Goal: Task Accomplishment & Management: Complete application form

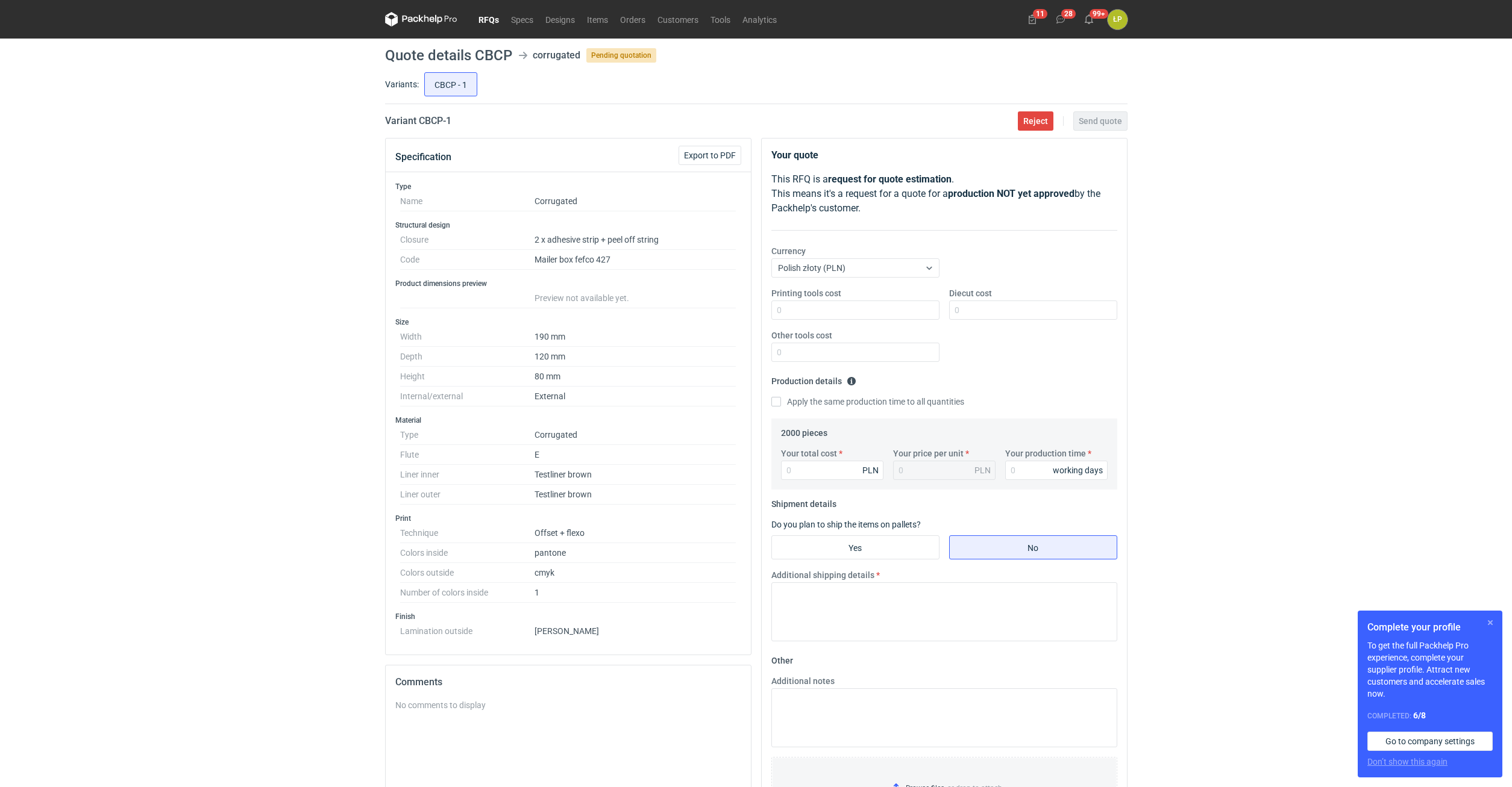
click at [1491, 620] on button "button" at bounding box center [1490, 623] width 14 height 14
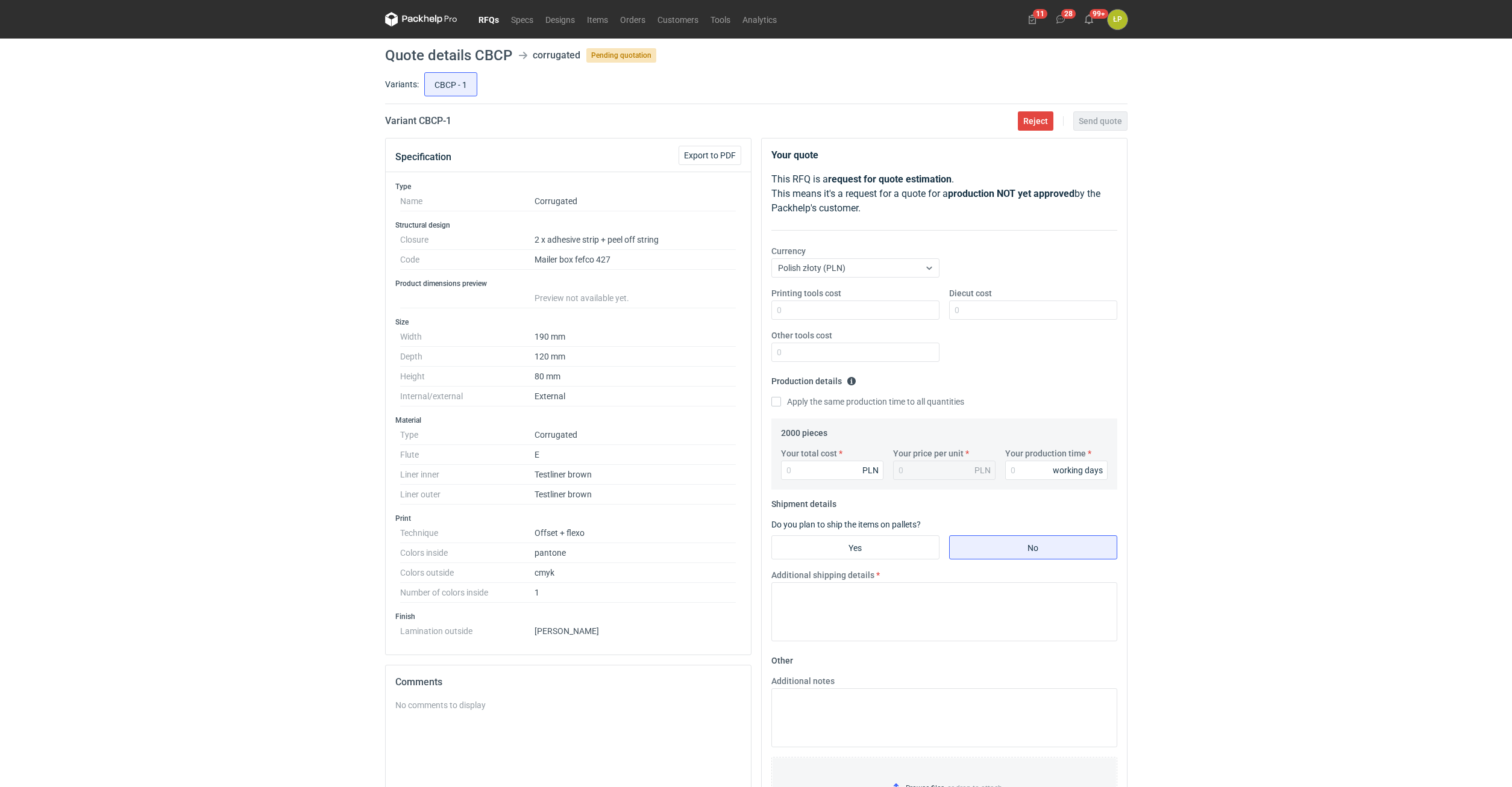
click at [1333, 366] on div "RFQs Specs Designs Items Orders Customers Tools Analytics 11 28 99+ ŁP Łukasz P…" at bounding box center [756, 393] width 1512 height 787
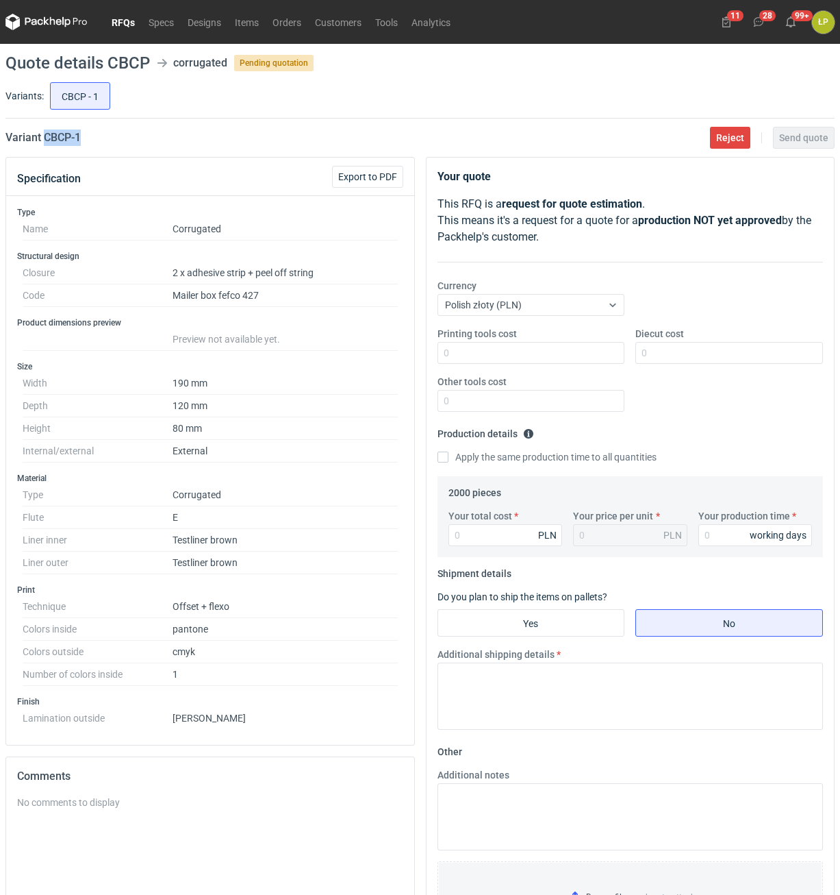
drag, startPoint x: 102, startPoint y: 132, endPoint x: 45, endPoint y: 145, distance: 58.5
click at [45, 145] on div "Variant CBCP - 1 Reject Send quote" at bounding box center [419, 137] width 829 height 16
copy h2 "CBCP - 1"
click at [542, 362] on input "Printing tools cost" at bounding box center [532, 353] width 188 height 22
click at [541, 359] on input "Printing tools cost" at bounding box center [532, 353] width 188 height 22
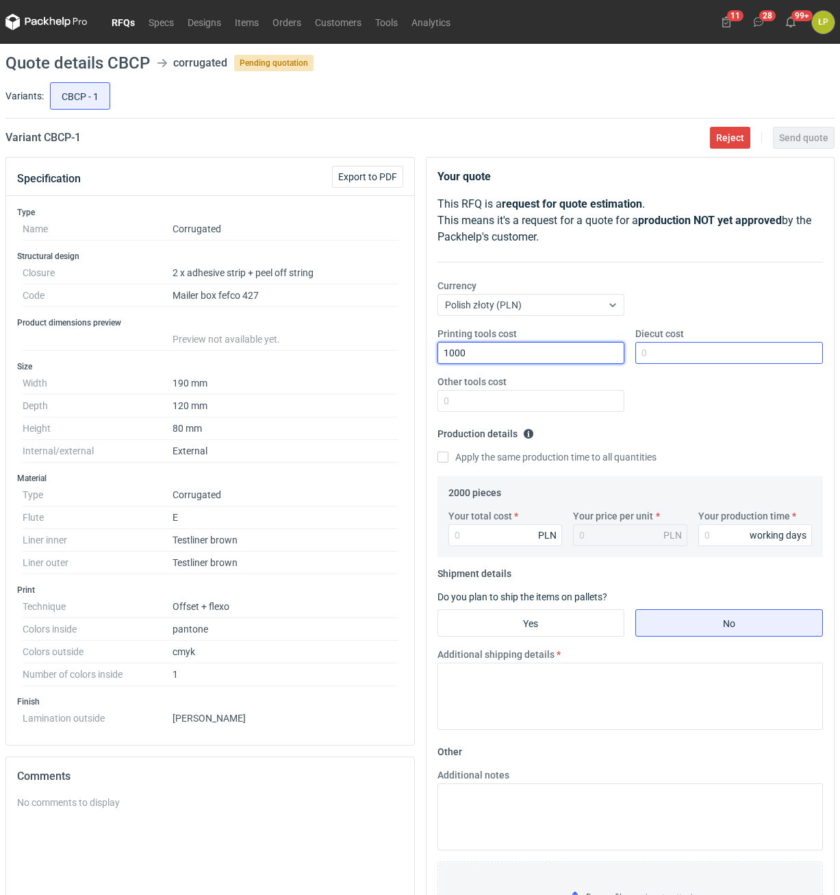
type input "1000"
click at [686, 354] on input "Diecut cost" at bounding box center [730, 353] width 188 height 22
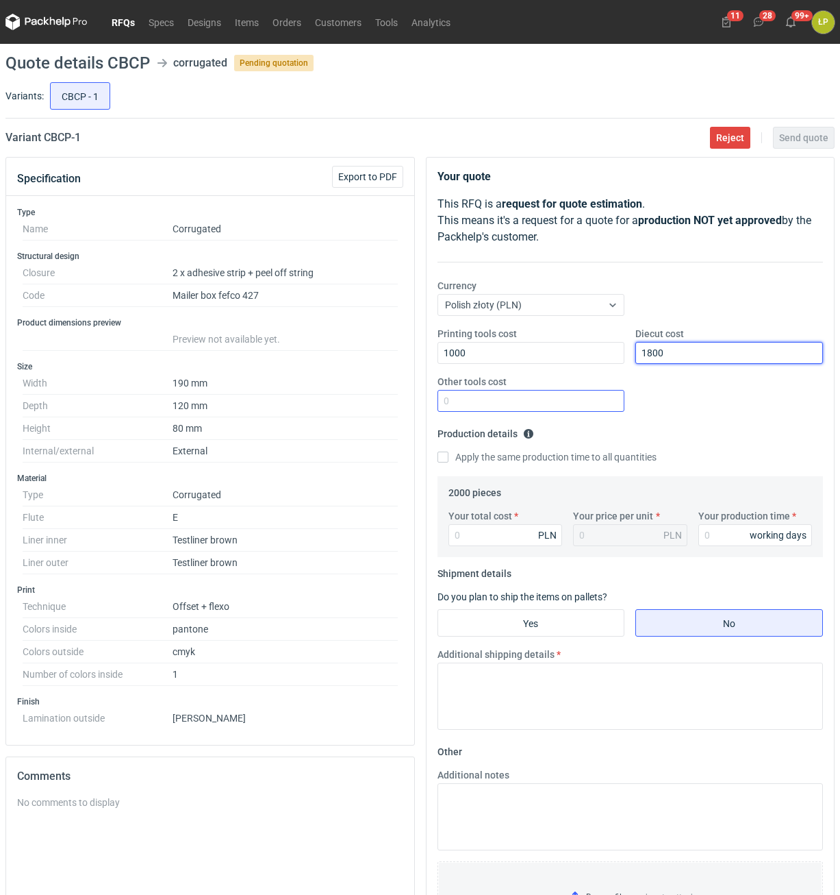
type input "1800"
click at [589, 409] on input "Other tools cost" at bounding box center [532, 401] width 188 height 22
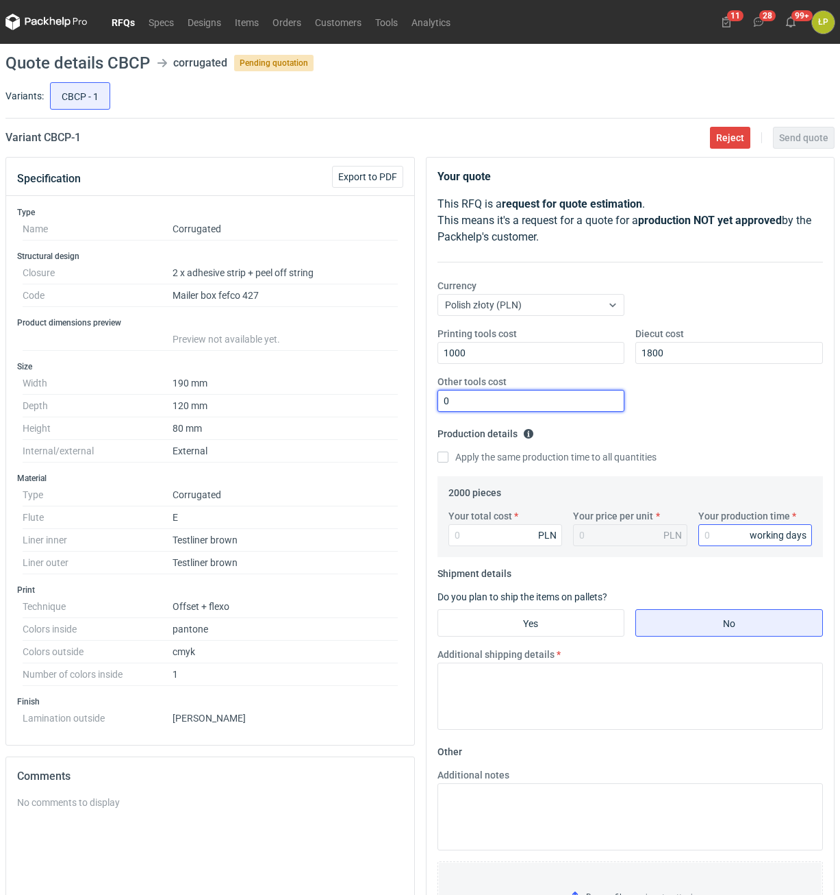
type input "0"
click at [745, 536] on input "Your production time" at bounding box center [756, 535] width 114 height 22
type input "15"
click at [510, 539] on input "Your total cost" at bounding box center [506, 535] width 114 height 22
type input "6060"
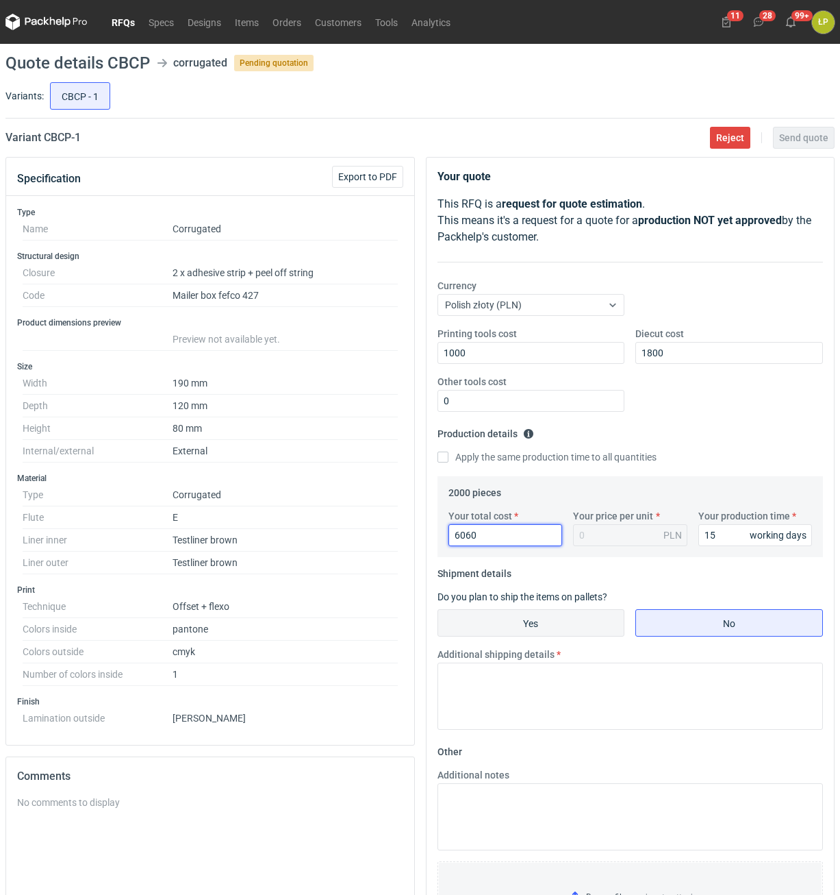
type input "3.03"
type input "6060"
click at [570, 618] on input "Yes" at bounding box center [531, 623] width 186 height 26
radio input "true"
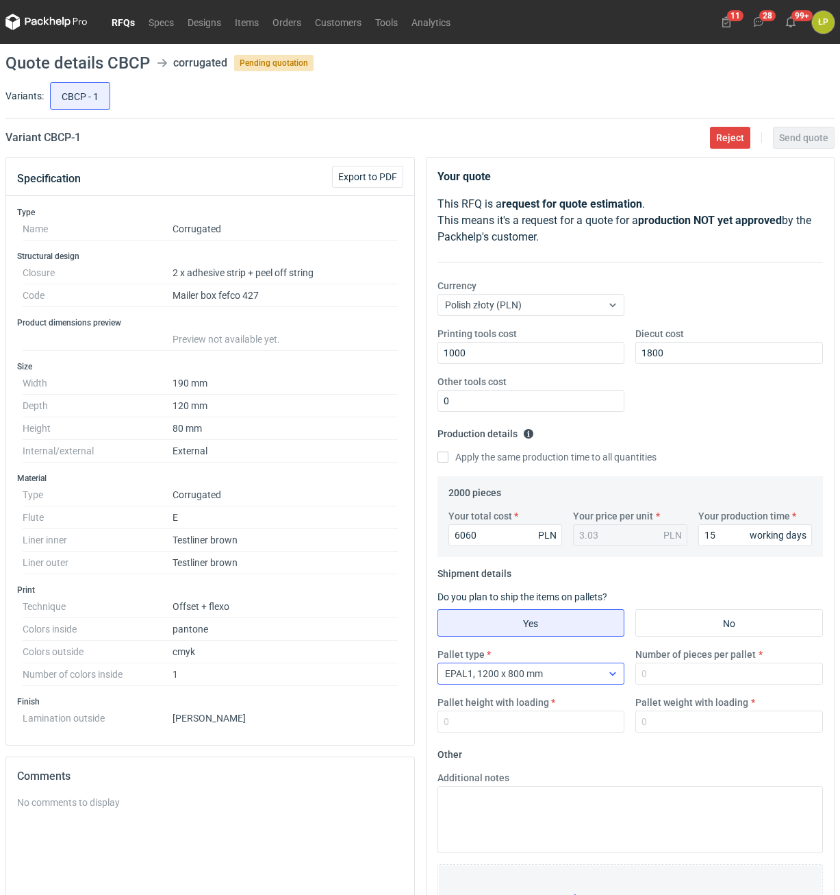
click at [590, 672] on div "EPAL1, 1200 x 800 mm" at bounding box center [520, 673] width 164 height 19
click at [649, 675] on input "Number of pieces per pallet" at bounding box center [730, 673] width 188 height 22
click at [589, 673] on div "EPAL1, 1200 x 800 mm" at bounding box center [520, 673] width 164 height 19
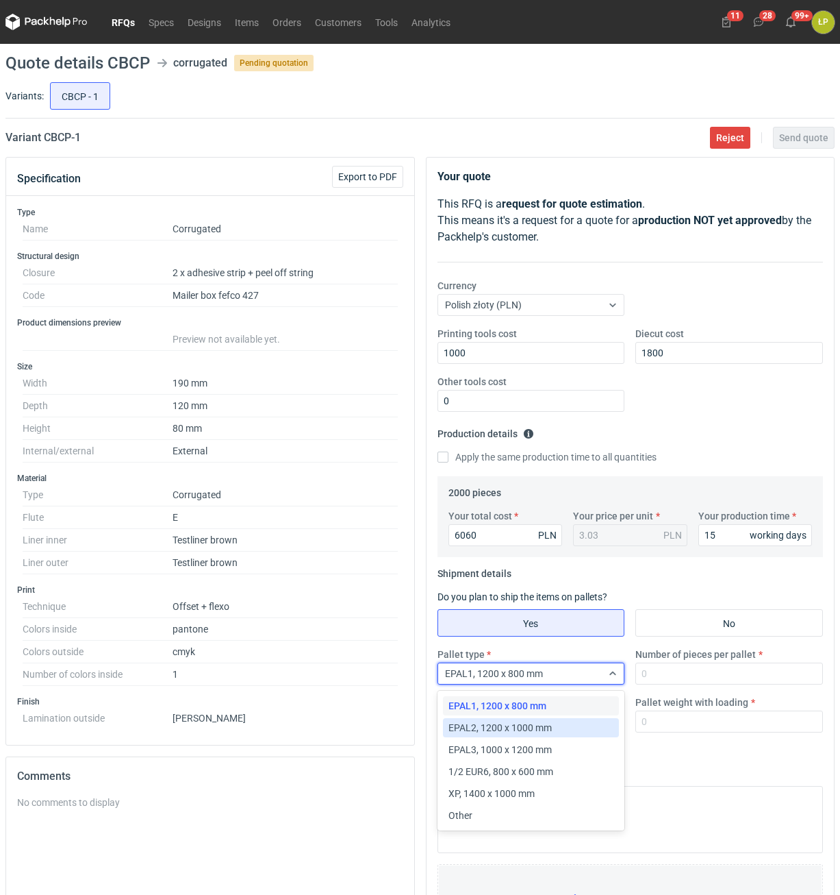
click at [592, 720] on div "EPAL2, 1200 x 1000 mm" at bounding box center [531, 727] width 177 height 19
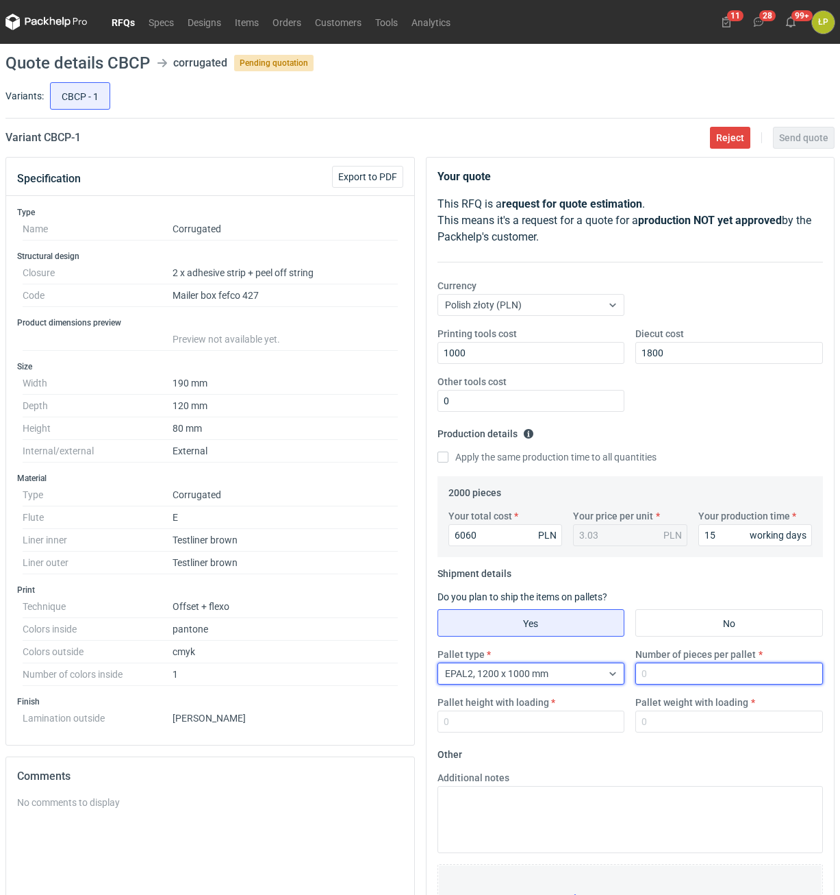
click at [657, 684] on input "Number of pieces per pallet" at bounding box center [730, 673] width 188 height 22
type input "3200"
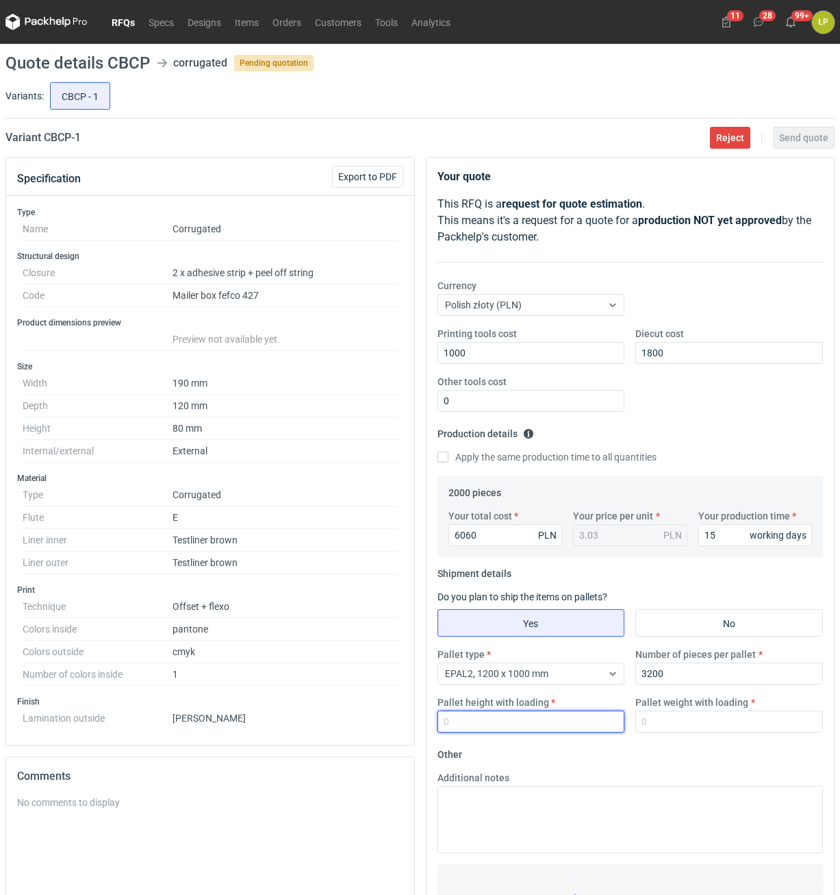
click at [569, 721] on input "Pallet height with loading" at bounding box center [532, 721] width 188 height 22
type input "1800"
click at [673, 726] on input "Pallet weight with loading" at bounding box center [730, 721] width 188 height 22
click at [645, 713] on input "Pallet weight with loading" at bounding box center [730, 721] width 188 height 22
click at [649, 719] on input "Pallet weight with loading" at bounding box center [730, 721] width 188 height 22
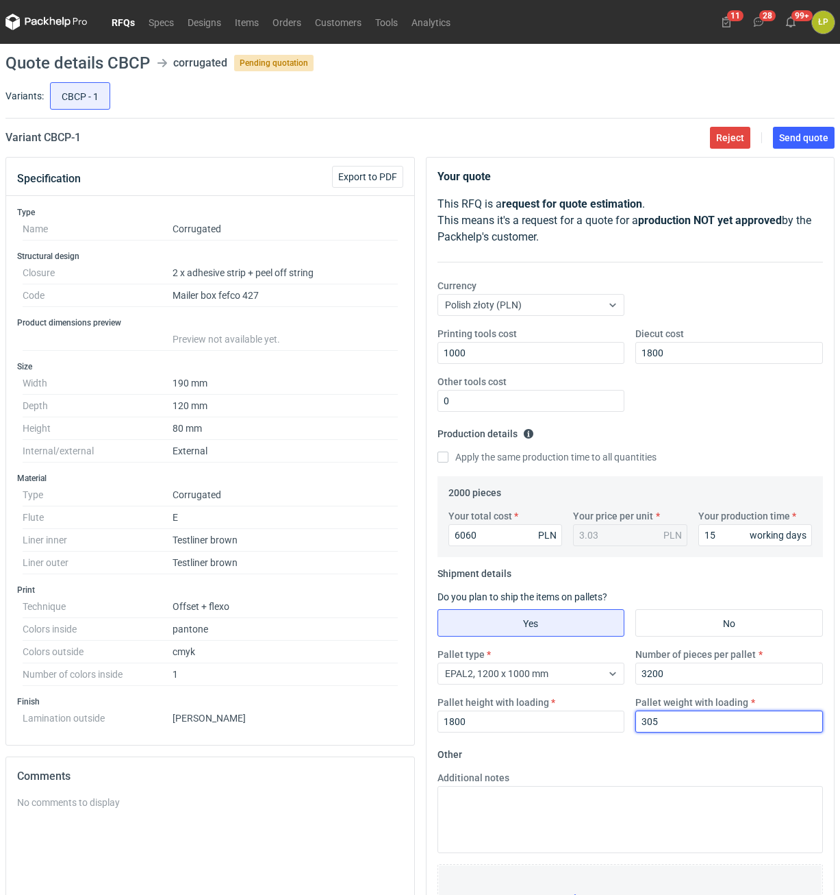
type input "305"
click at [665, 753] on fieldset "Other Additional notes Browse files or drop to attach" at bounding box center [631, 844] width 386 height 203
click at [780, 145] on button "Send quote" at bounding box center [804, 138] width 62 height 22
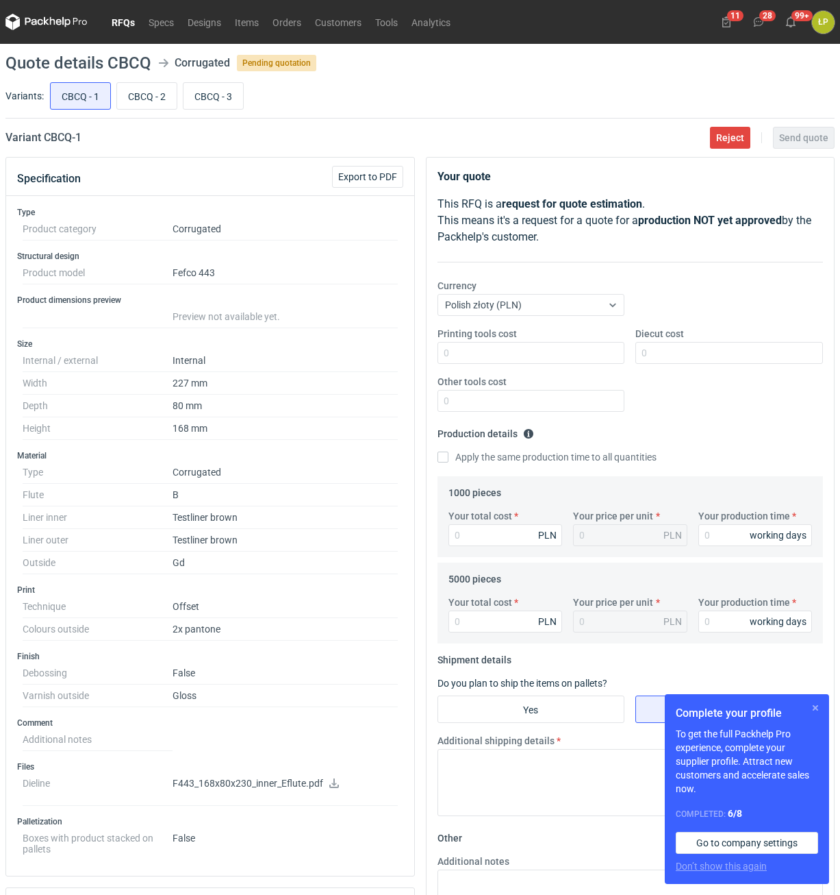
click at [818, 707] on button "button" at bounding box center [816, 707] width 16 height 16
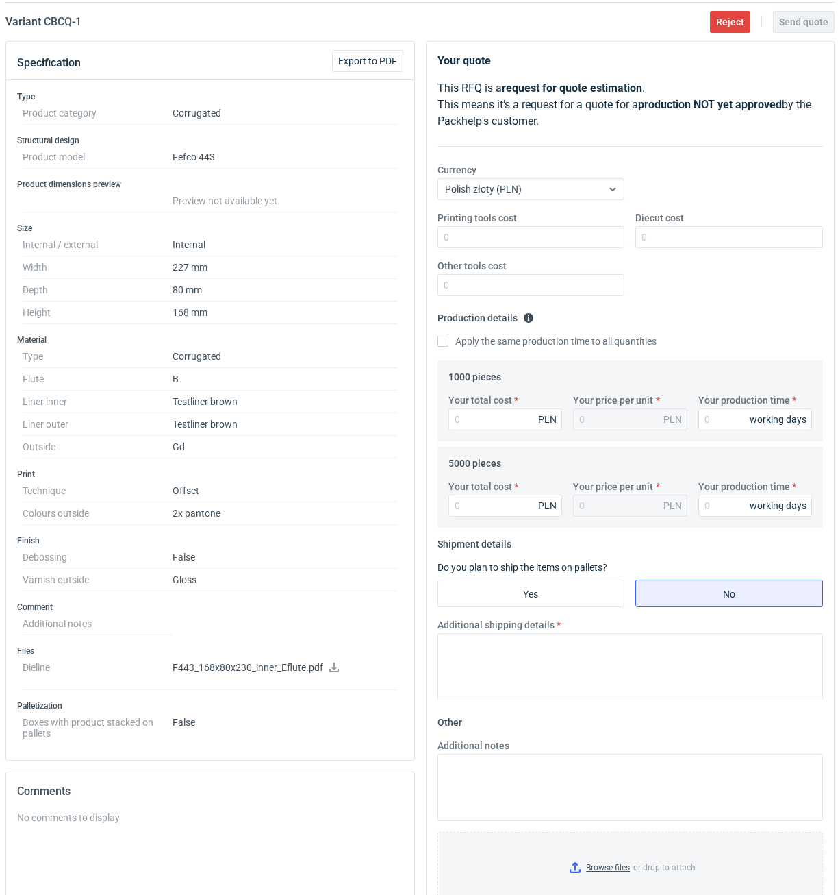
scroll to position [116, 0]
click at [332, 669] on icon at bounding box center [334, 667] width 11 height 10
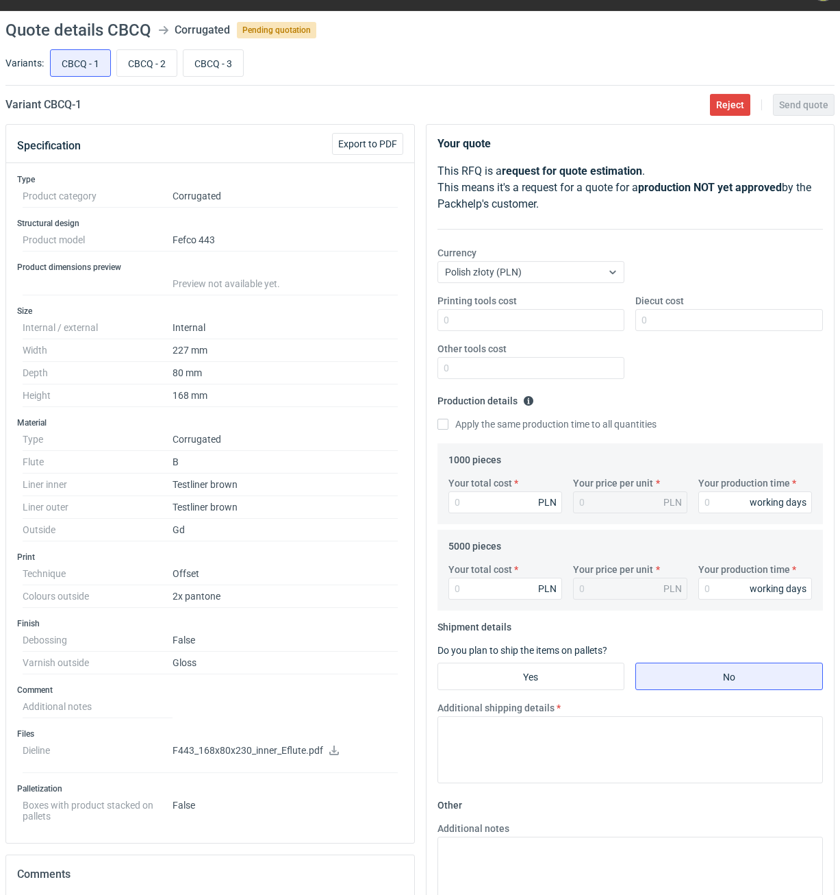
scroll to position [0, 0]
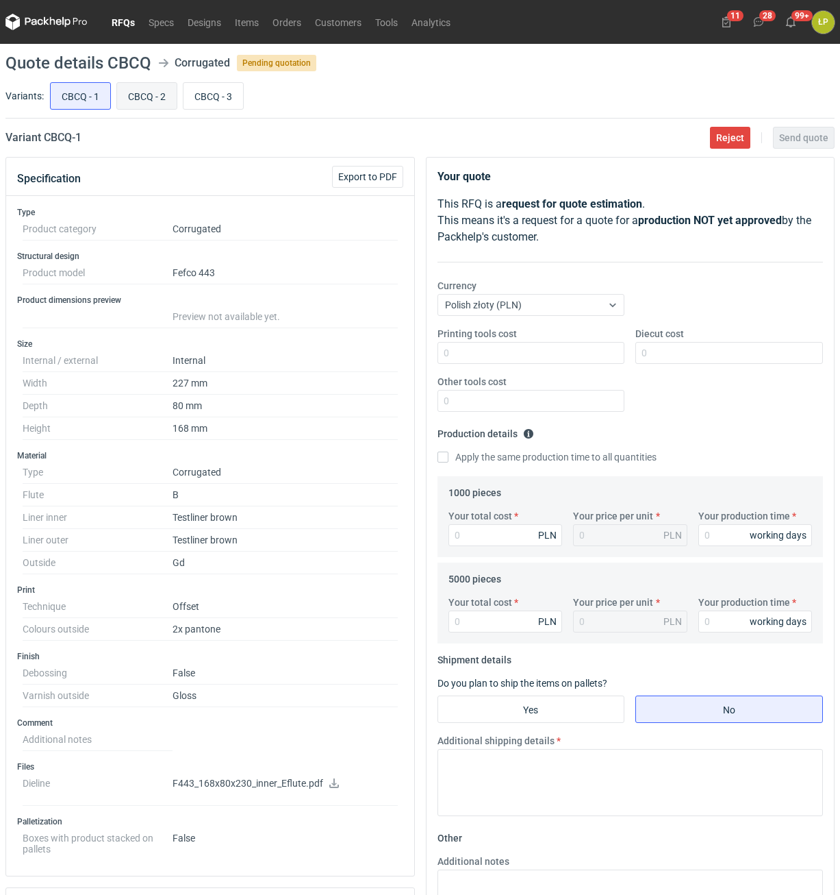
click at [138, 89] on input "CBCQ - 2" at bounding box center [147, 96] width 60 height 26
radio input "true"
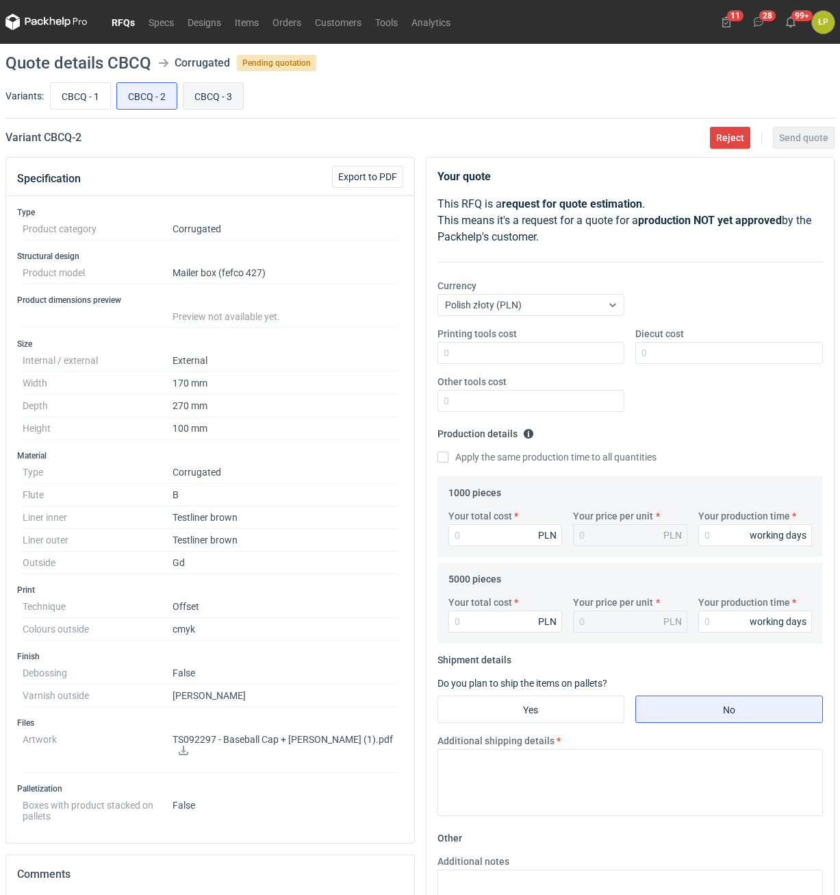
click at [214, 93] on input "CBCQ - 3" at bounding box center [214, 96] width 60 height 26
radio input "true"
click at [151, 103] on input "CBCQ - 2" at bounding box center [147, 96] width 60 height 26
radio input "true"
click at [189, 746] on link at bounding box center [183, 751] width 11 height 11
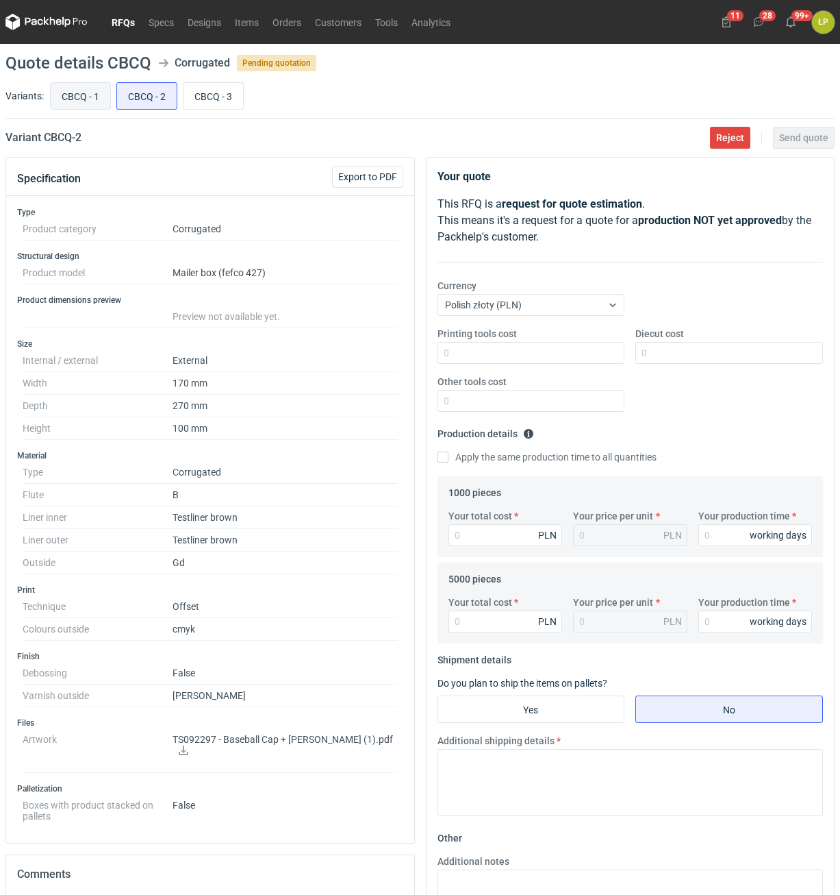
click at [87, 101] on input "CBCQ - 1" at bounding box center [81, 96] width 60 height 26
radio input "true"
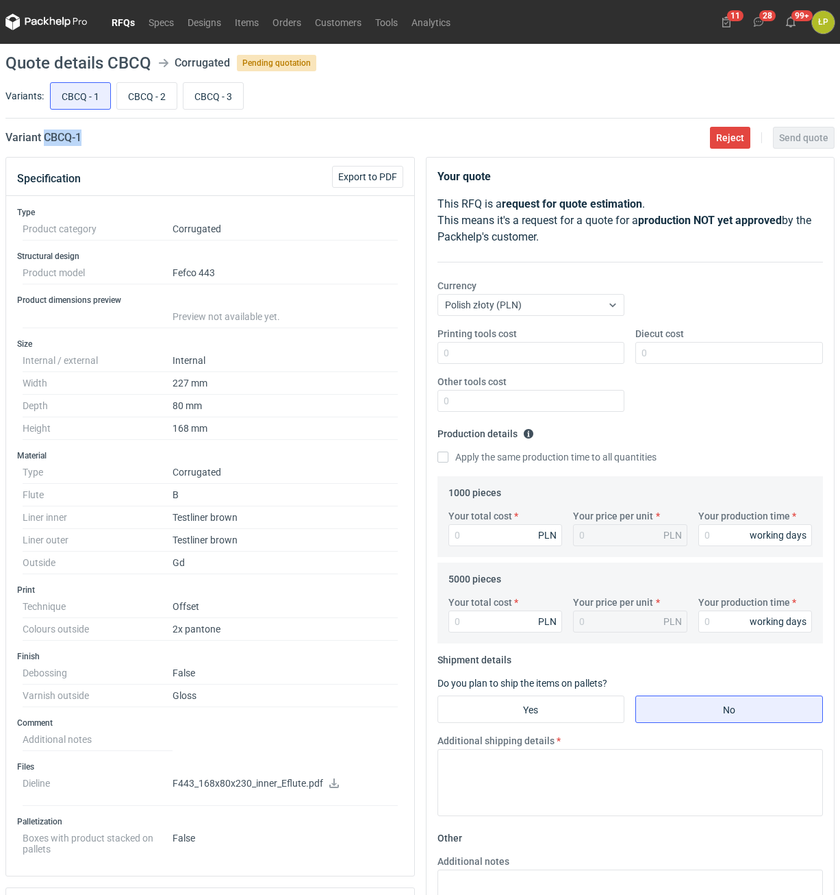
drag, startPoint x: 105, startPoint y: 139, endPoint x: 45, endPoint y: 144, distance: 60.5
click at [45, 144] on div "Variant CBCQ - 1 Reject Send quote" at bounding box center [419, 137] width 829 height 16
copy h2 "CBCQ - 1"
click at [564, 364] on div "Printing tools cost Diecut cost Other tools cost" at bounding box center [630, 375] width 397 height 96
click at [561, 358] on input "Printing tools cost" at bounding box center [532, 353] width 188 height 22
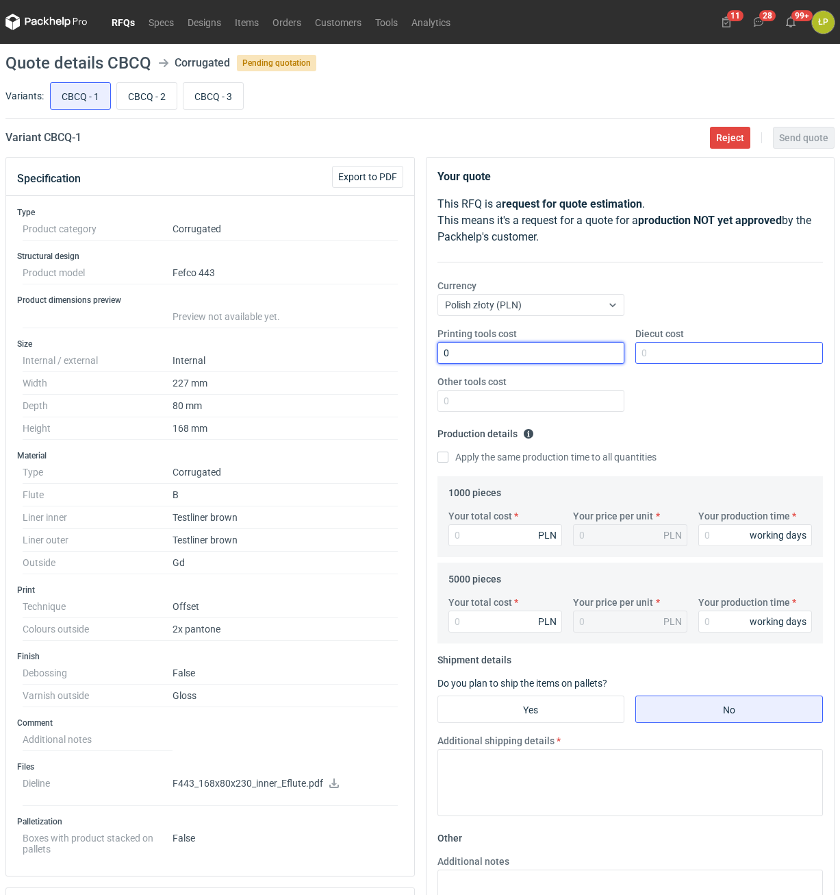
type input "0"
click at [653, 353] on input "Diecut cost" at bounding box center [730, 353] width 188 height 22
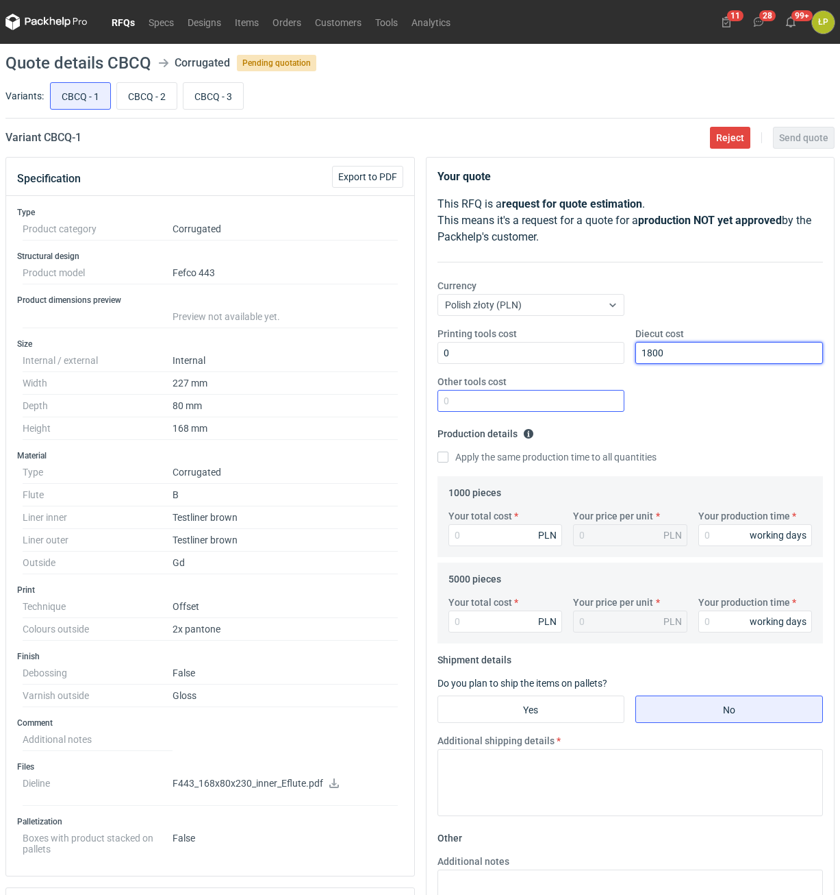
type input "1800"
click at [584, 403] on input "Other tools cost" at bounding box center [532, 401] width 188 height 22
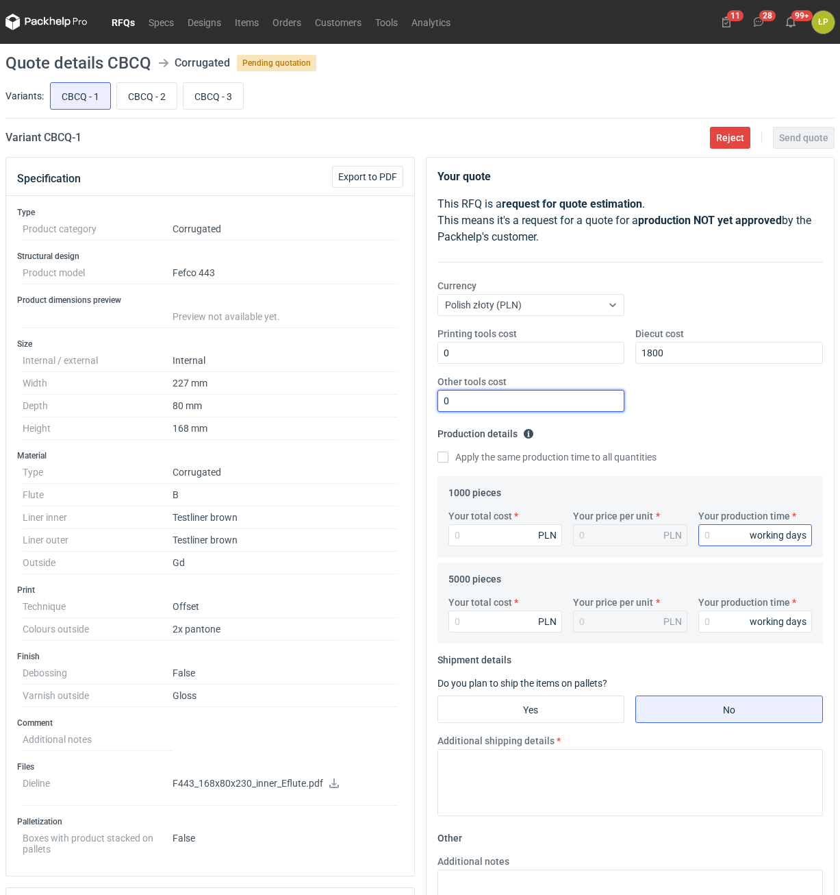
type input "0"
click at [716, 527] on input "Your production time" at bounding box center [756, 535] width 114 height 22
type input "15"
click at [498, 453] on label "Apply the same production time to all quantities" at bounding box center [547, 457] width 219 height 14
click at [449, 453] on input "Apply the same production time to all quantities" at bounding box center [443, 456] width 11 height 11
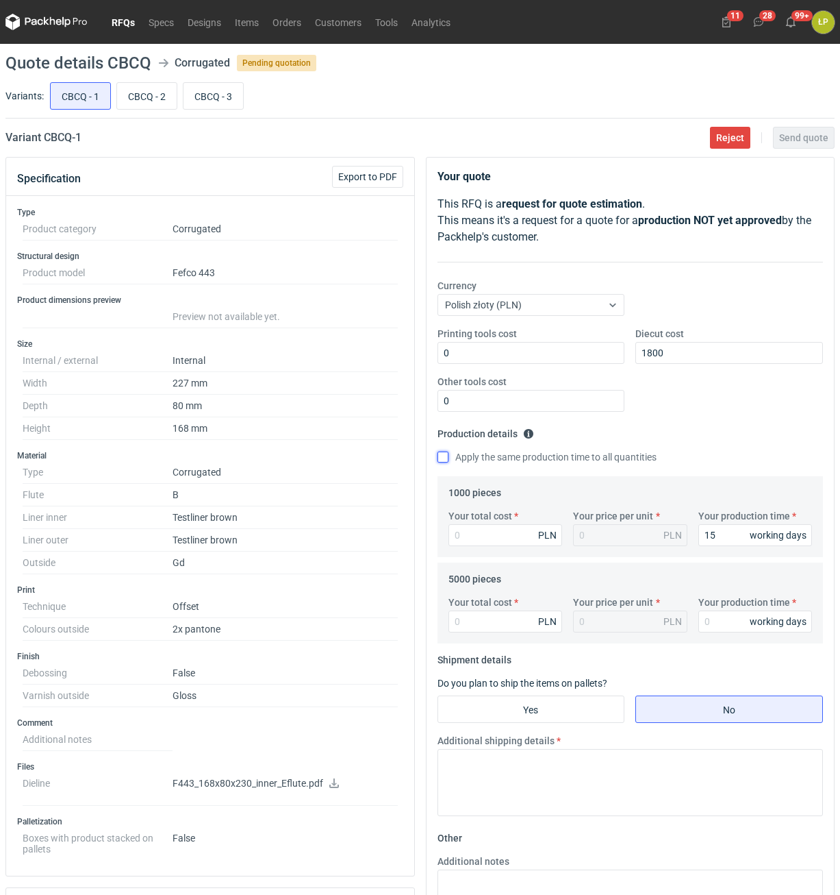
checkbox input "true"
type input "15"
click at [504, 527] on input "Your total cost" at bounding box center [506, 535] width 114 height 22
type input "1"
click at [490, 614] on div "Your total cost PLN" at bounding box center [505, 613] width 125 height 37
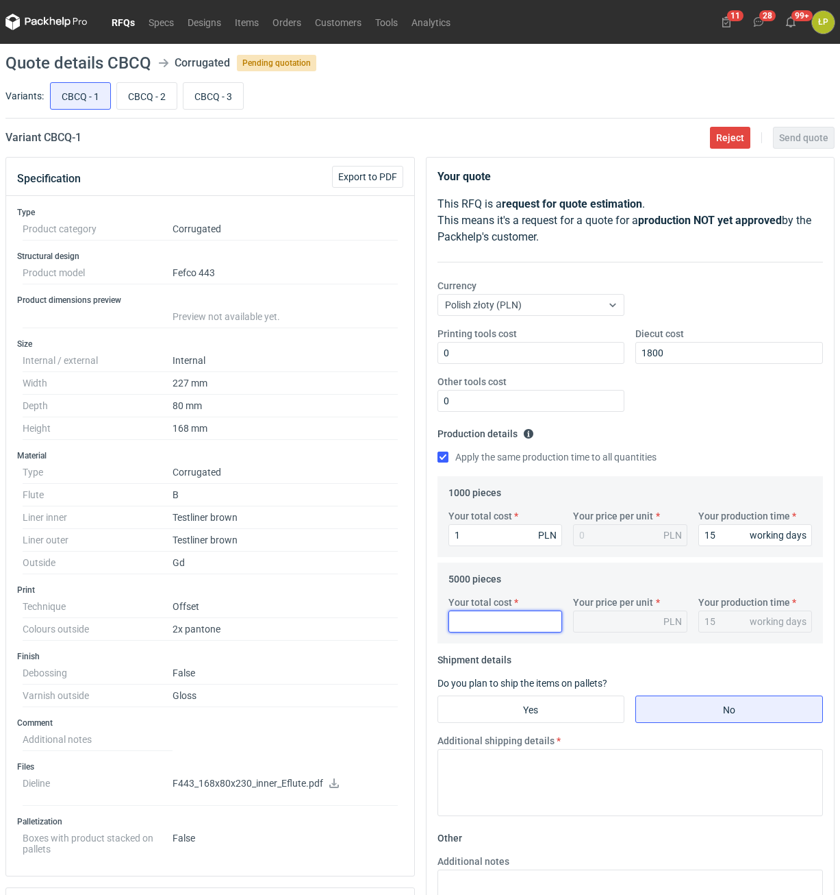
click at [492, 621] on input "Your total cost" at bounding box center [506, 621] width 114 height 22
type input "6300"
type input "1.26"
type input "6300"
click at [584, 694] on fieldset "Shipment details Do you plan to ship the items on pallets? Yes No Additional sh…" at bounding box center [631, 738] width 386 height 178
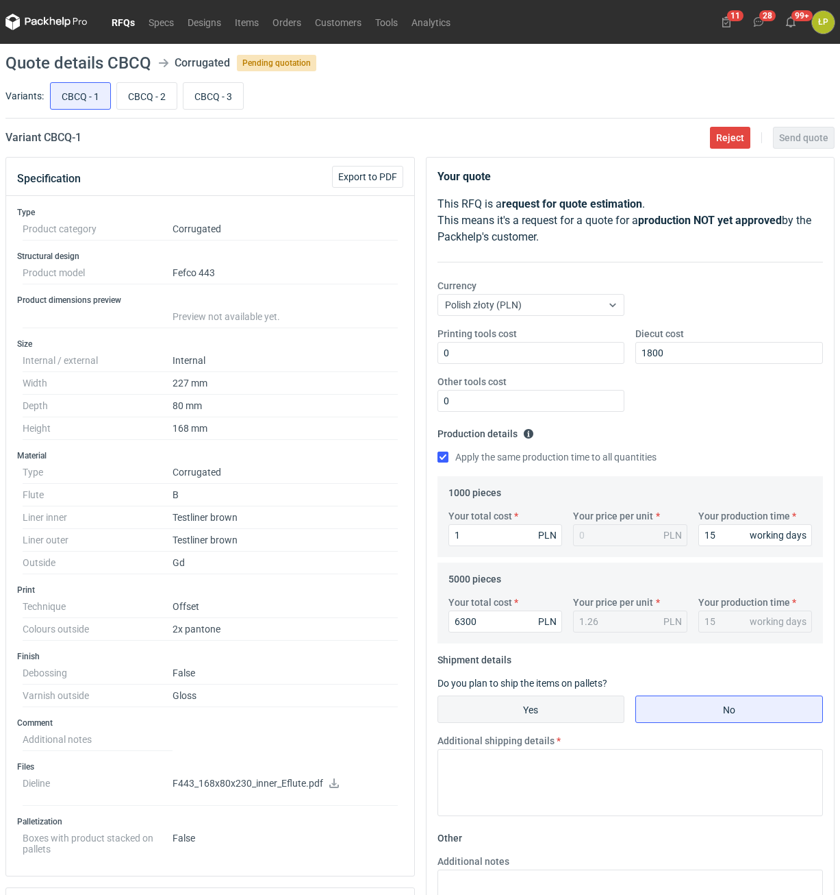
click at [564, 708] on input "Yes" at bounding box center [531, 709] width 186 height 26
radio input "true"
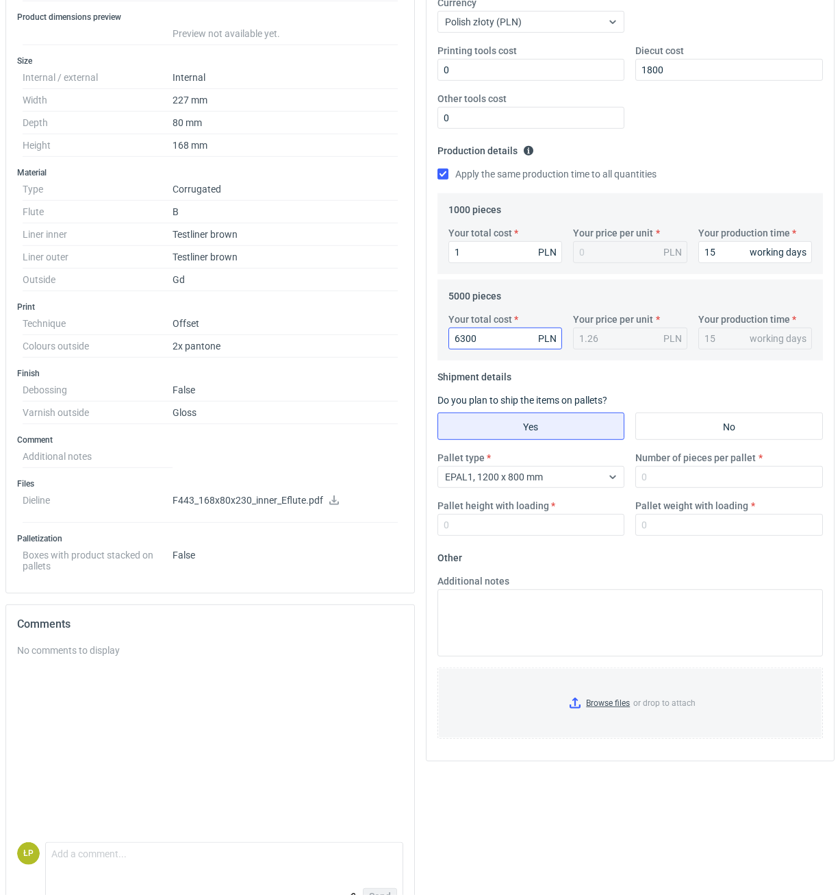
scroll to position [321, 0]
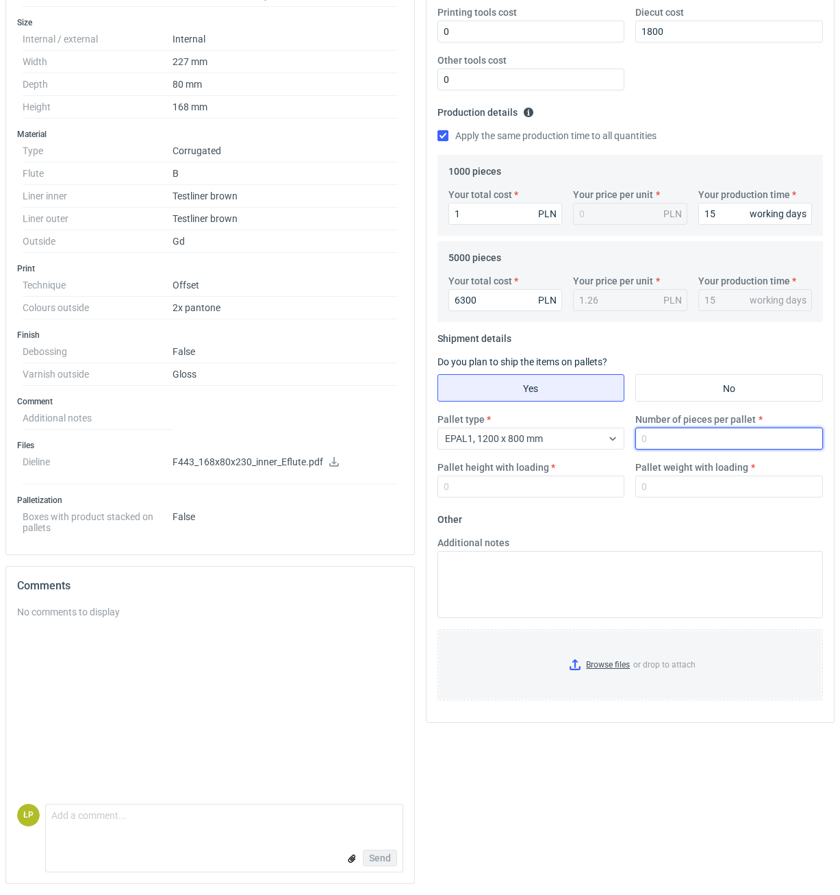
click at [662, 442] on input "Number of pieces per pallet" at bounding box center [730, 438] width 188 height 22
type input "2400"
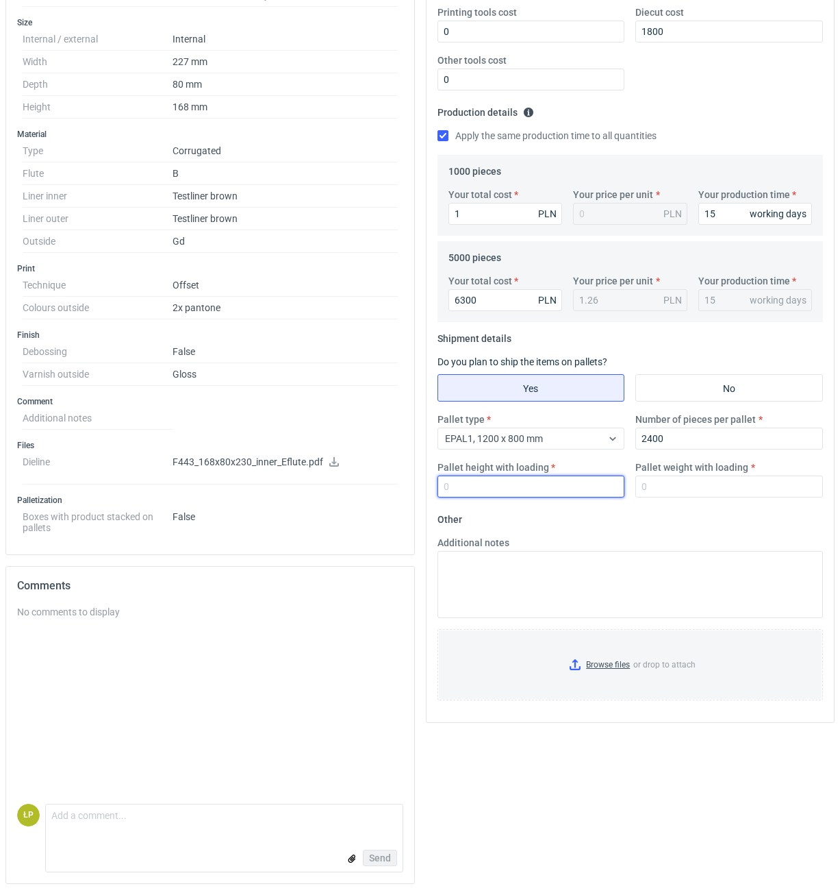
click at [584, 487] on input "Pallet height with loading" at bounding box center [532, 486] width 188 height 22
type input "1800"
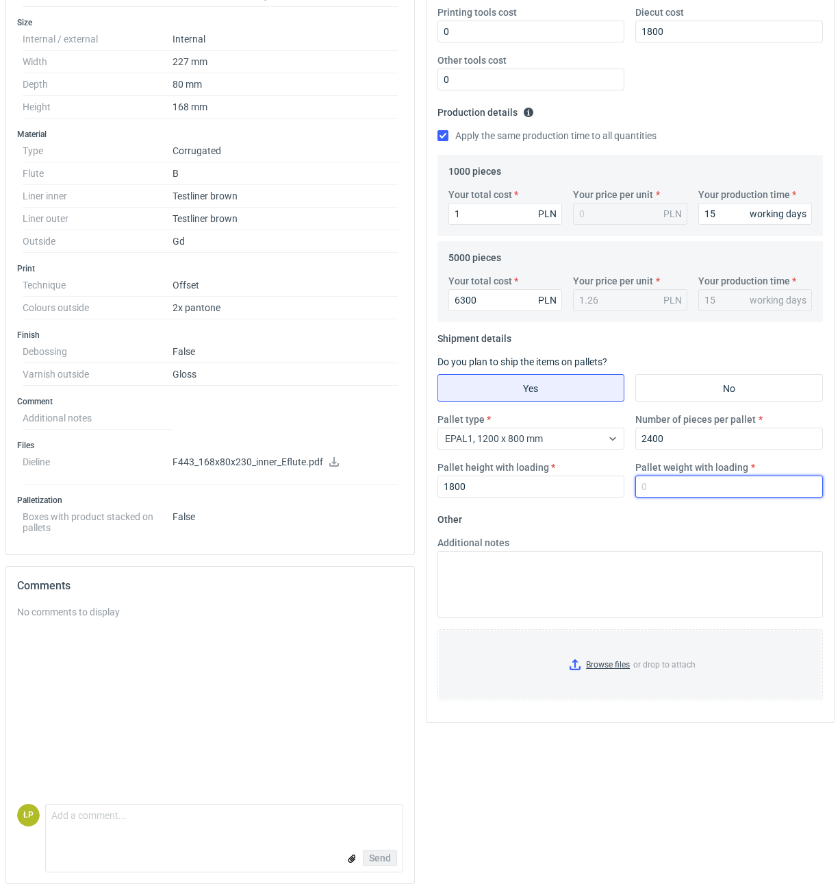
click at [683, 485] on input "Pallet weight with loading" at bounding box center [730, 486] width 188 height 22
click at [705, 484] on input "Pallet weight with loading" at bounding box center [730, 486] width 188 height 22
type input "400"
click at [732, 520] on fieldset "Other Additional notes Browse files or drop to attach" at bounding box center [631, 609] width 386 height 203
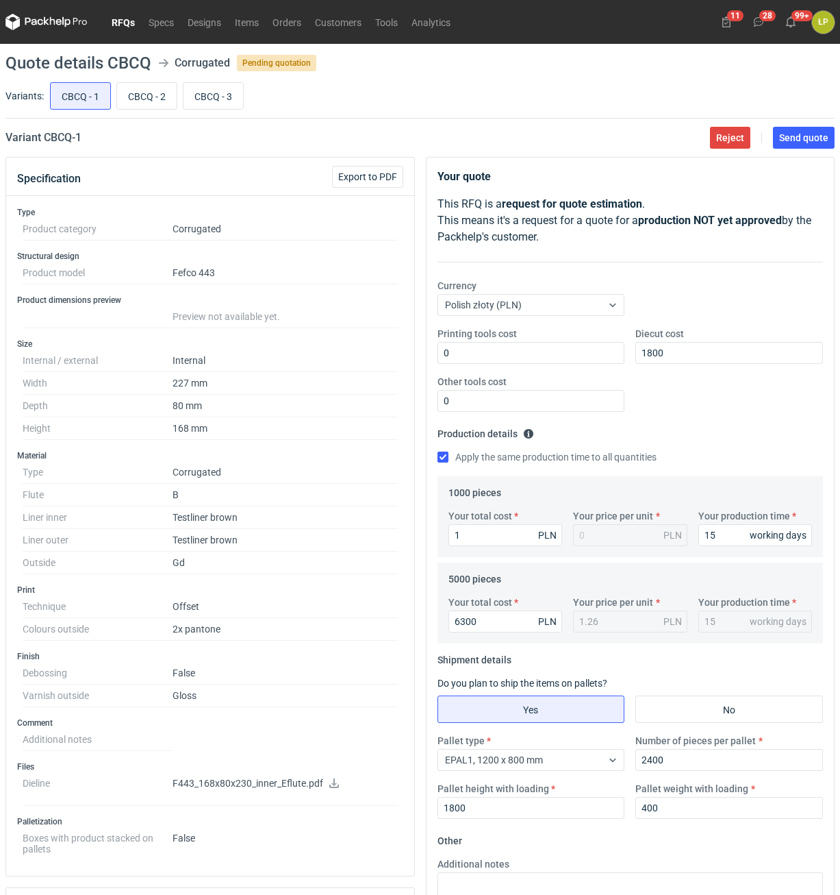
click at [792, 124] on main "Quote details CBCQ Corrugated Pending quotation Variants: CBCQ - 1 CBCQ - 2 CBC…" at bounding box center [420, 630] width 840 height 1172
click at [794, 134] on span "Send quote" at bounding box center [803, 138] width 49 height 10
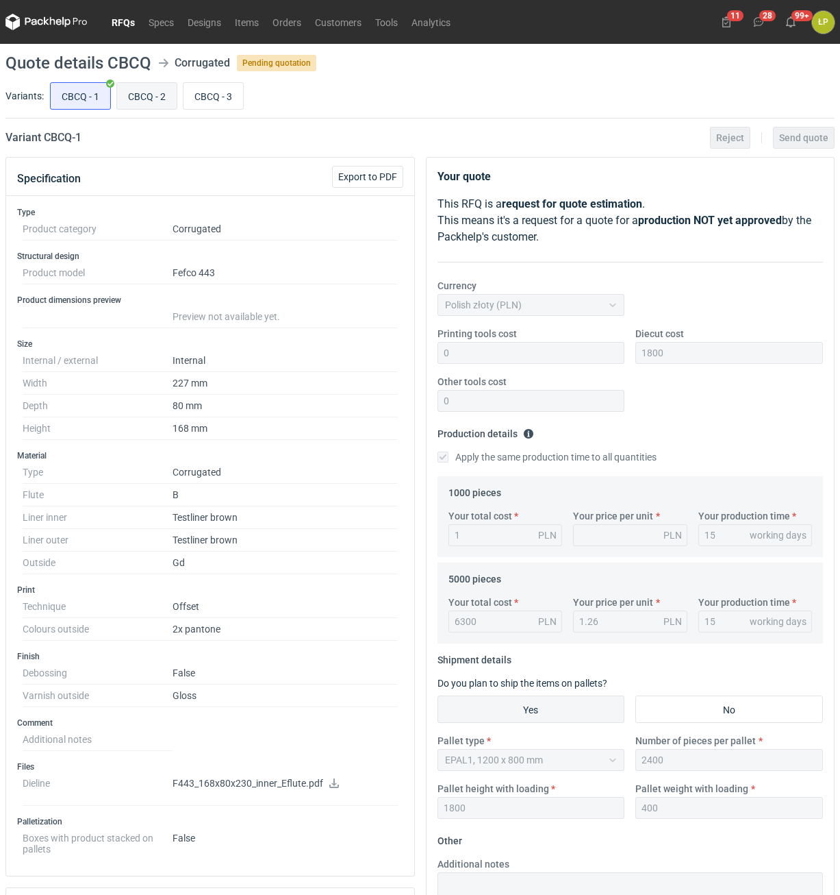
click at [140, 95] on input "CBCQ - 2" at bounding box center [147, 96] width 60 height 26
radio input "true"
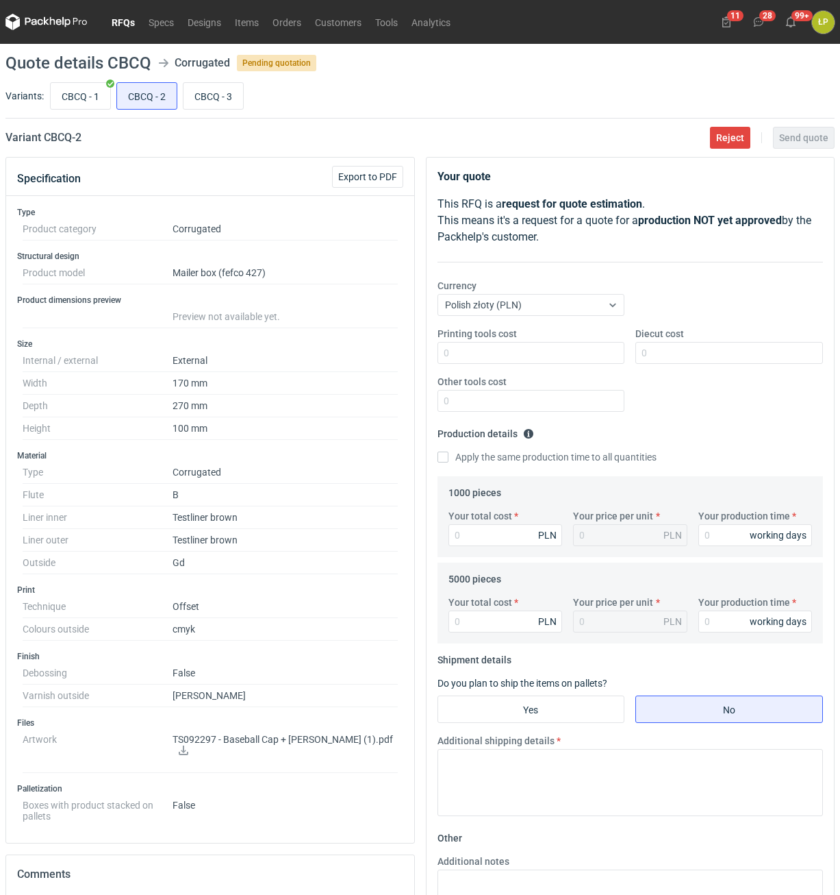
click at [189, 745] on icon at bounding box center [183, 750] width 11 height 10
click at [568, 358] on input "Printing tools cost" at bounding box center [532, 353] width 188 height 22
type input "0"
click at [670, 357] on input "Diecut cost" at bounding box center [730, 353] width 188 height 22
type input "2300"
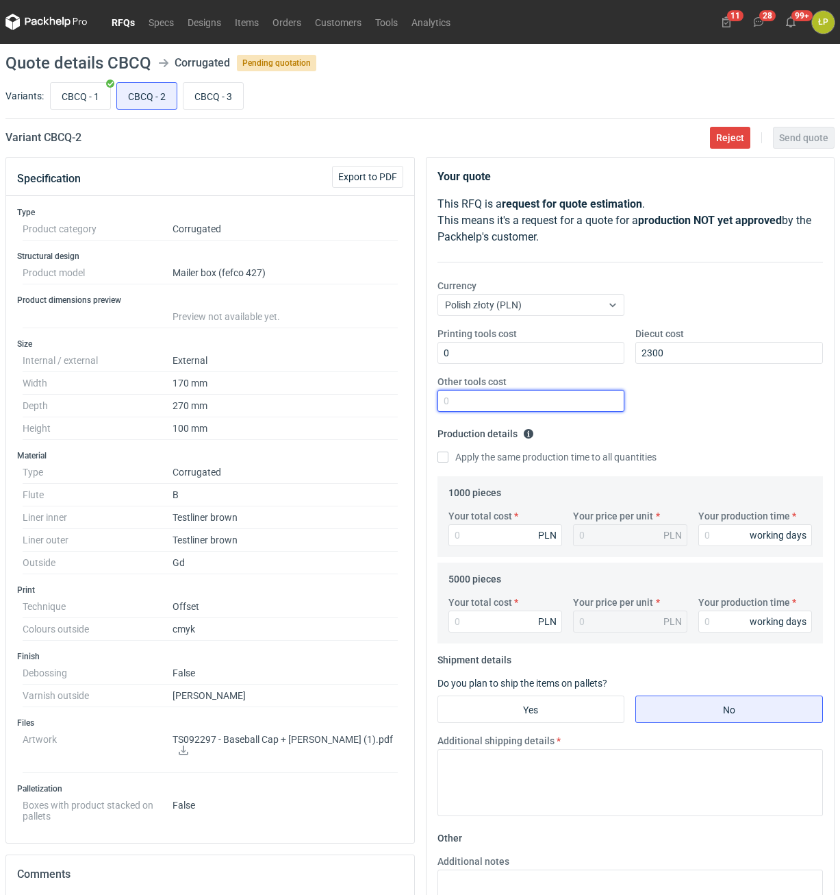
click at [565, 405] on input "Other tools cost" at bounding box center [532, 401] width 188 height 22
type input "0"
click at [738, 536] on input "Your production time" at bounding box center [756, 535] width 114 height 22
type input "15"
click at [490, 447] on fieldset "Production details Please provide the expected time of production in working da…" at bounding box center [631, 449] width 386 height 53
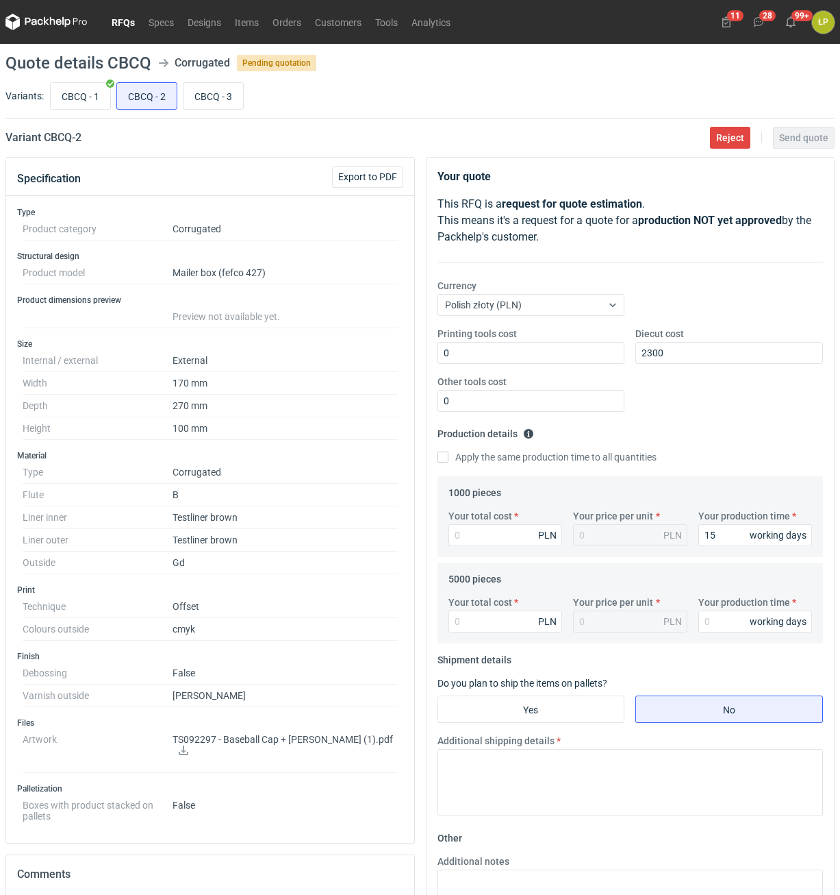
click at [490, 462] on label "Apply the same production time to all quantities" at bounding box center [547, 457] width 219 height 14
click at [449, 462] on input "Apply the same production time to all quantities" at bounding box center [443, 456] width 11 height 11
checkbox input "true"
type input "15"
click at [476, 530] on input "Your total cost" at bounding box center [506, 535] width 114 height 22
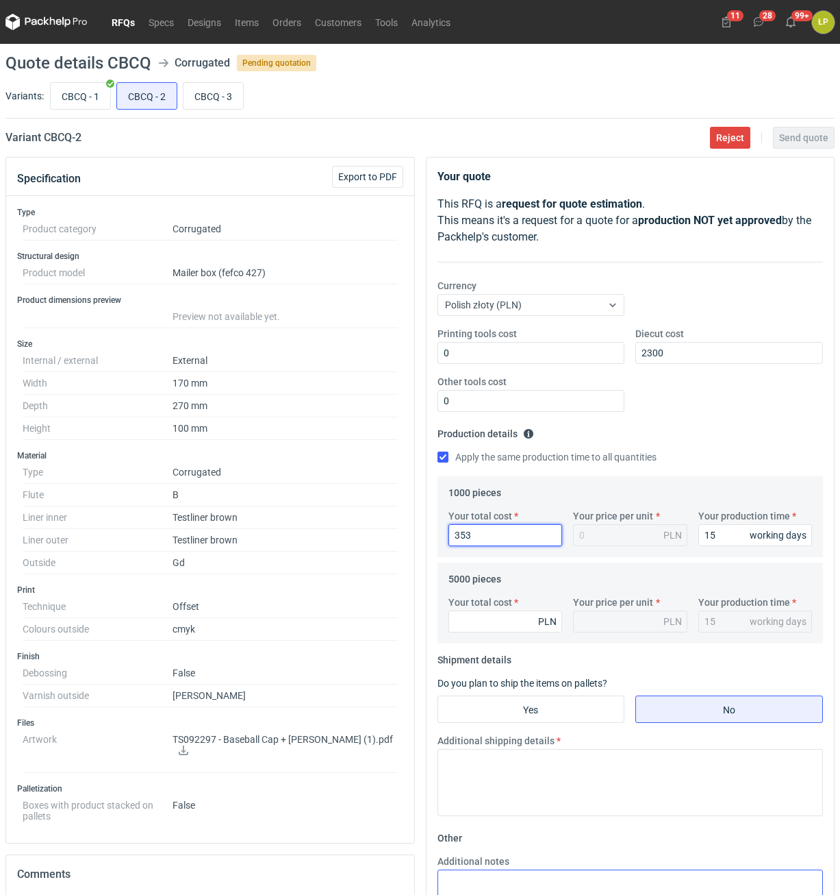
type input "3530"
type input "3.53"
type input "3530"
click at [503, 620] on input "Your total cost" at bounding box center [506, 621] width 114 height 22
type input "10250"
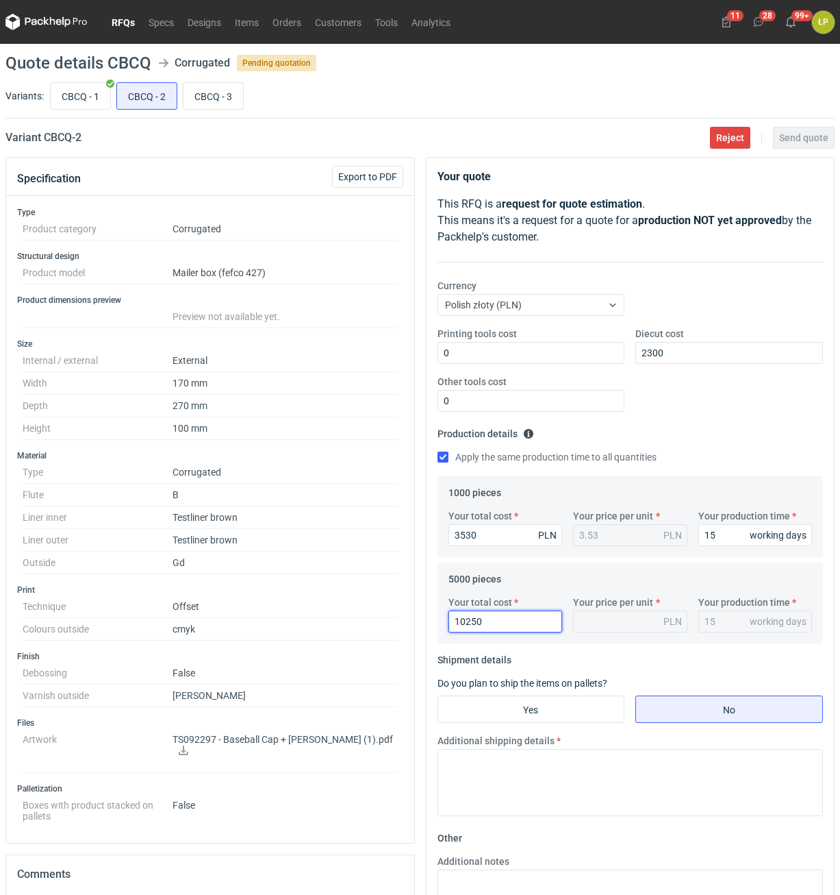
type input "2.05"
type input "10250"
click at [532, 701] on input "Yes" at bounding box center [531, 709] width 186 height 26
radio input "true"
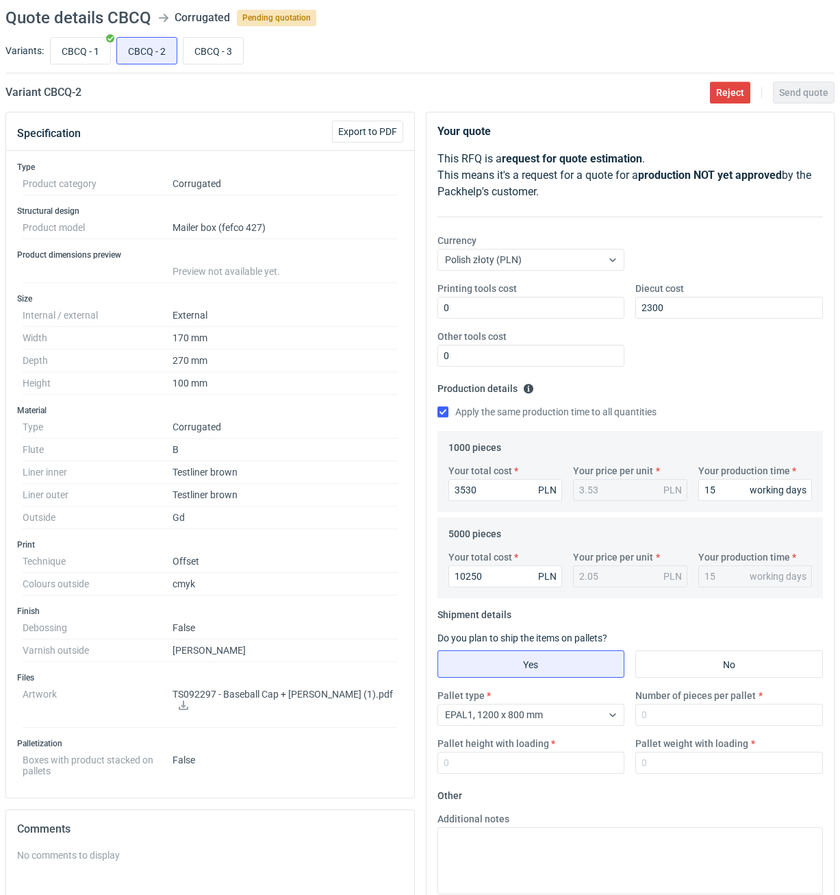
scroll to position [277, 0]
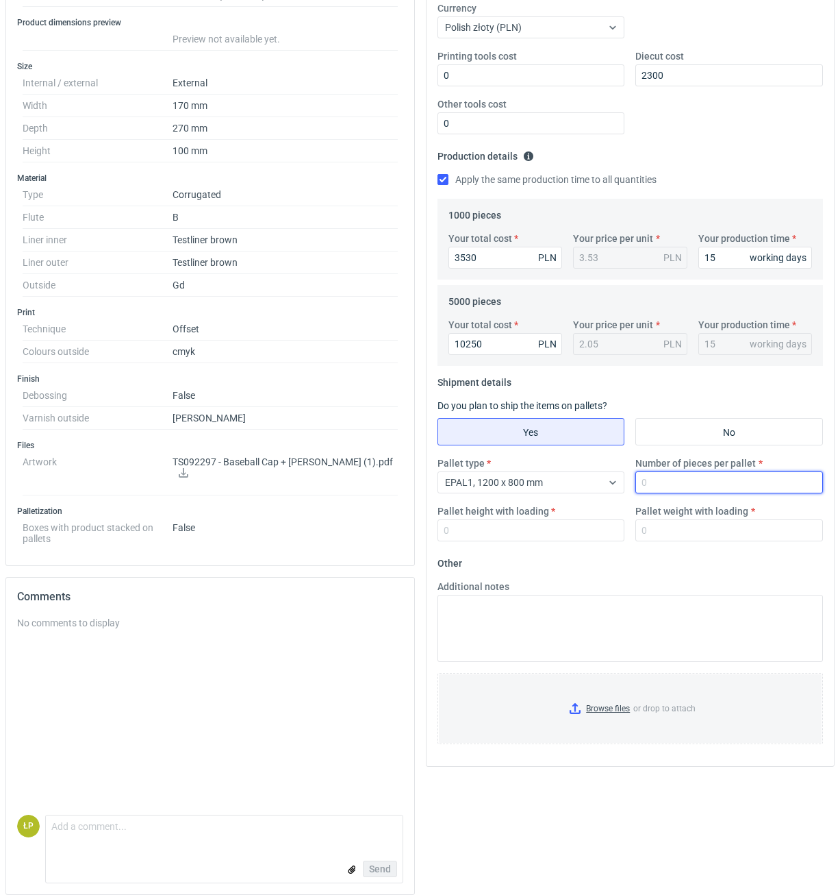
click at [668, 488] on input "Number of pieces per pallet" at bounding box center [730, 482] width 188 height 22
type input "1100"
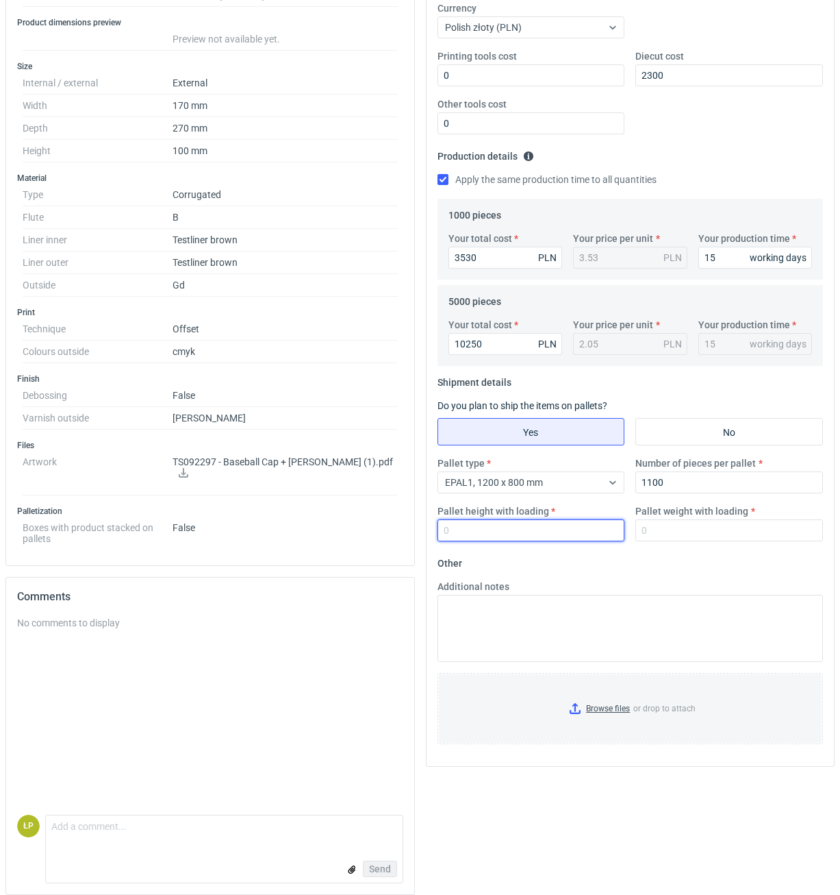
click at [579, 540] on input "Pallet height with loading" at bounding box center [532, 530] width 188 height 22
type input "1800"
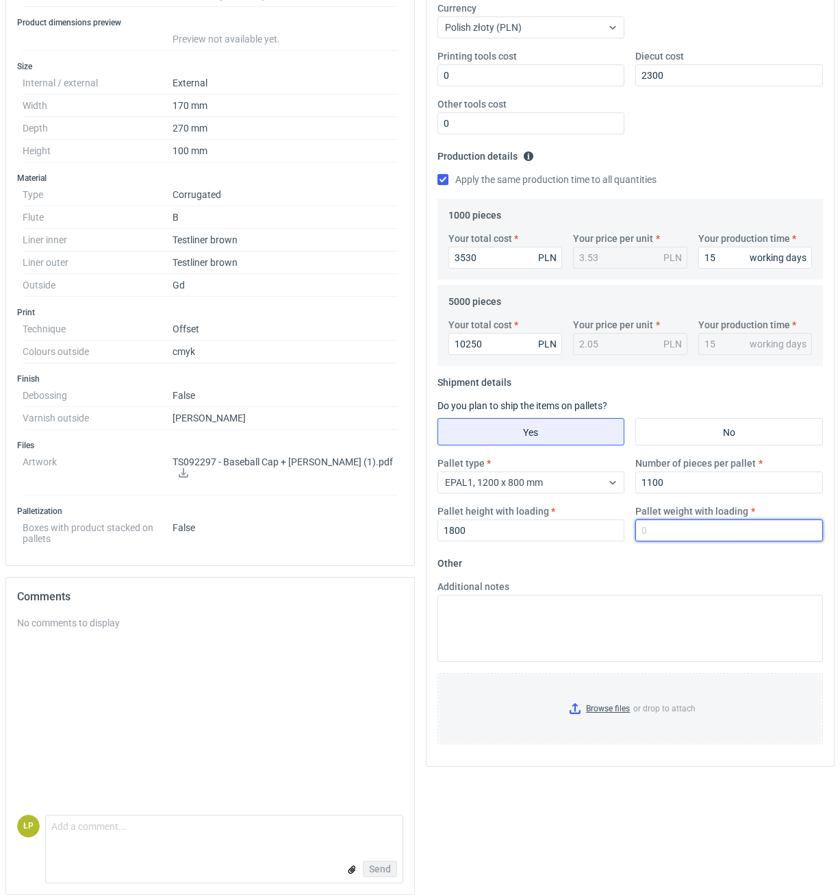
click at [677, 537] on input "Pallet weight with loading" at bounding box center [730, 530] width 188 height 22
click at [653, 531] on input "Pallet weight with loading" at bounding box center [730, 530] width 188 height 22
type input "200"
click at [664, 551] on div "Pallet type EPAL1, 1200 x 800 mm Number of pieces per pallet 1100 Pallet height…" at bounding box center [630, 504] width 397 height 96
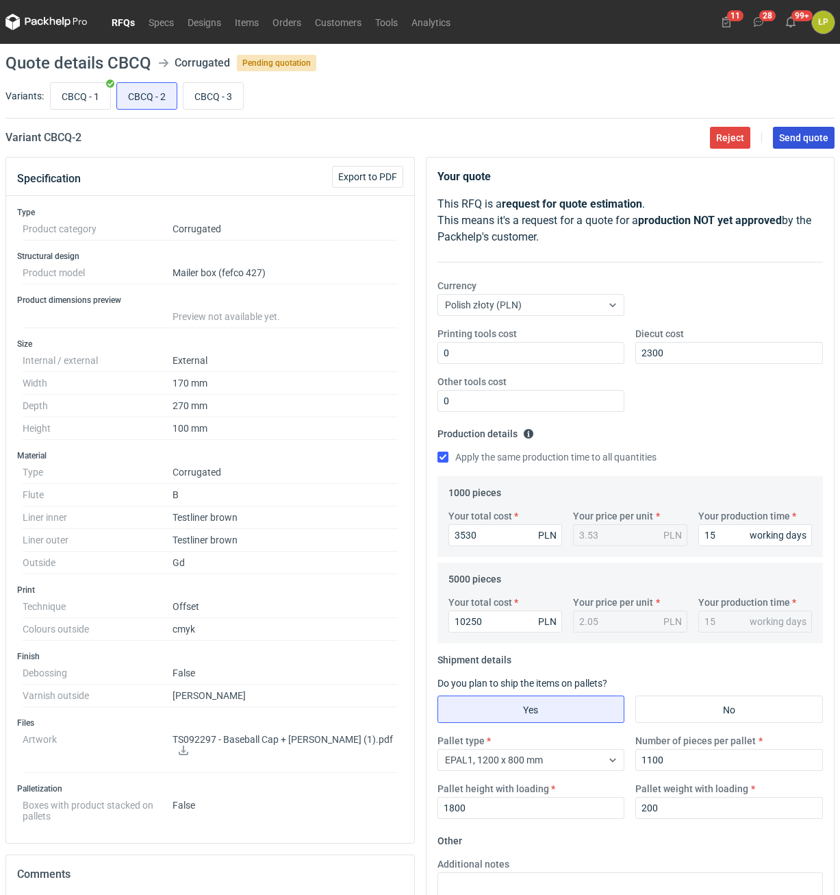
click at [782, 137] on span "Send quote" at bounding box center [803, 138] width 49 height 10
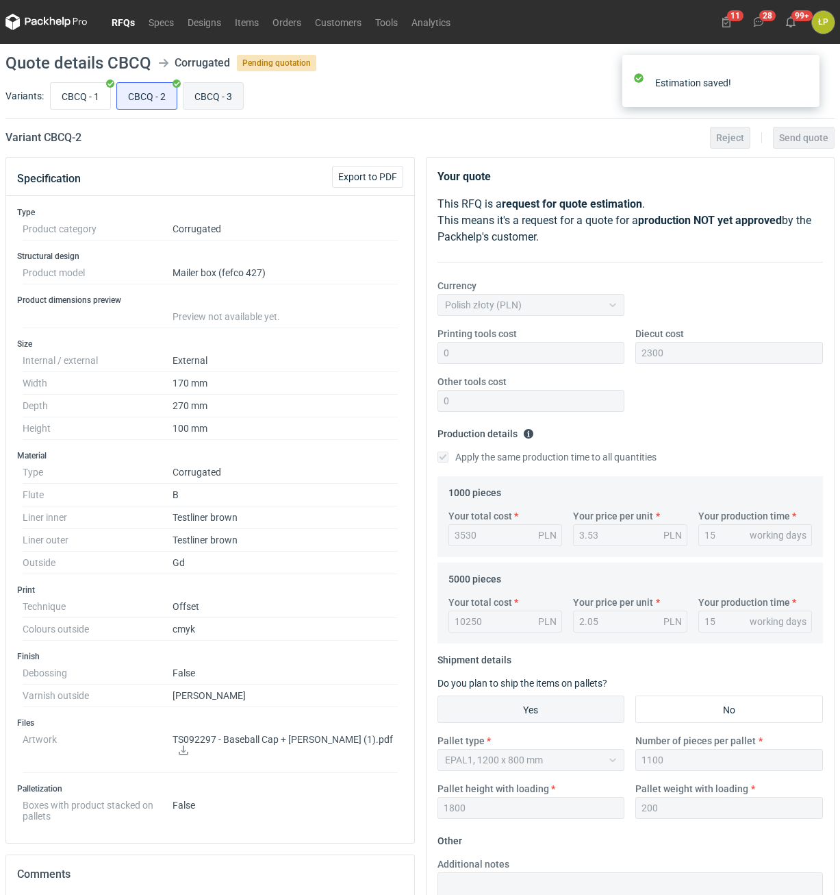
click at [203, 88] on input "CBCQ - 3" at bounding box center [214, 96] width 60 height 26
radio input "true"
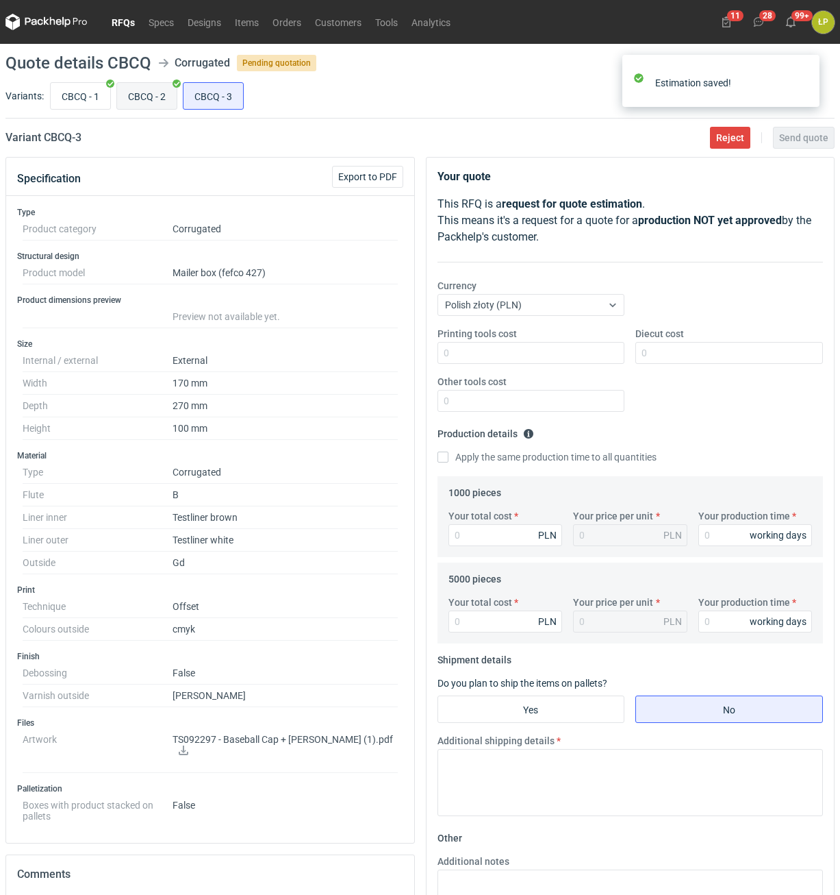
click at [162, 90] on input "CBCQ - 2" at bounding box center [147, 96] width 60 height 26
radio input "true"
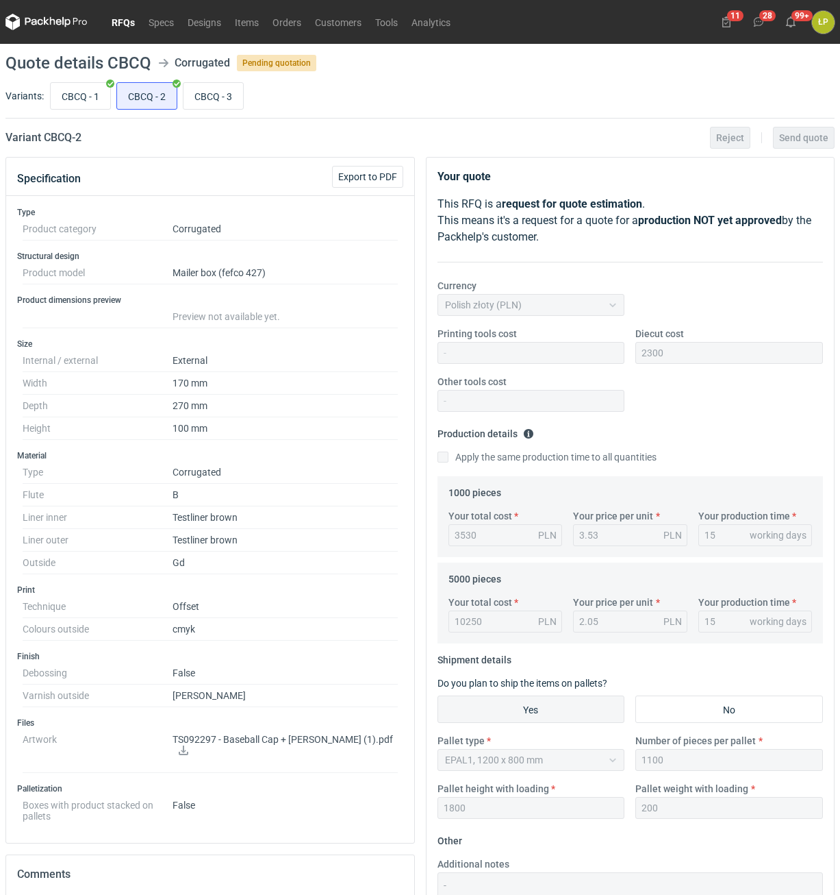
click at [249, 82] on div "CBCQ - 1 CBCQ - 2 CBCQ - 3" at bounding box center [441, 95] width 788 height 33
click at [221, 86] on input "CBCQ - 3" at bounding box center [214, 96] width 60 height 26
radio input "true"
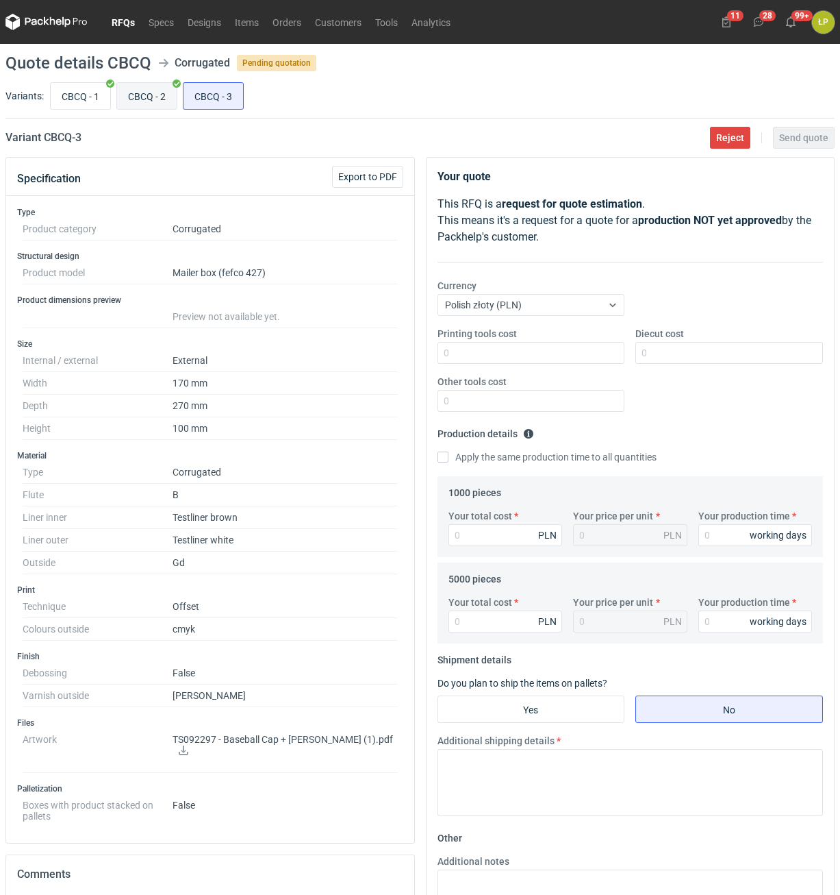
click at [150, 96] on input "CBCQ - 2" at bounding box center [147, 96] width 60 height 26
radio input "true"
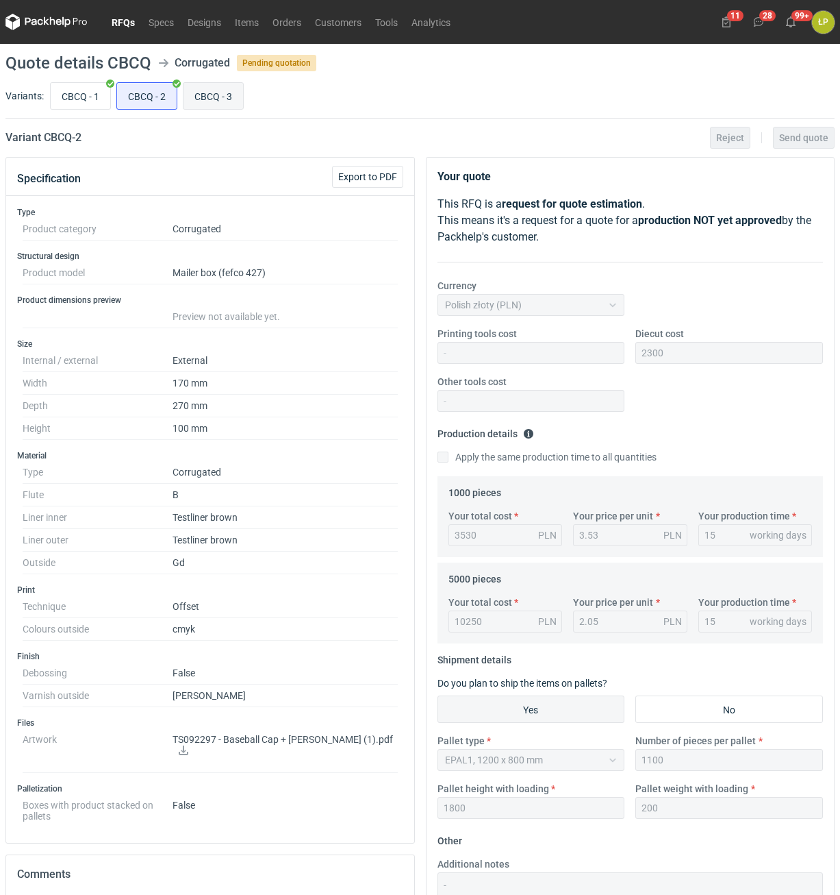
click at [196, 96] on input "CBCQ - 3" at bounding box center [214, 96] width 60 height 26
radio input "true"
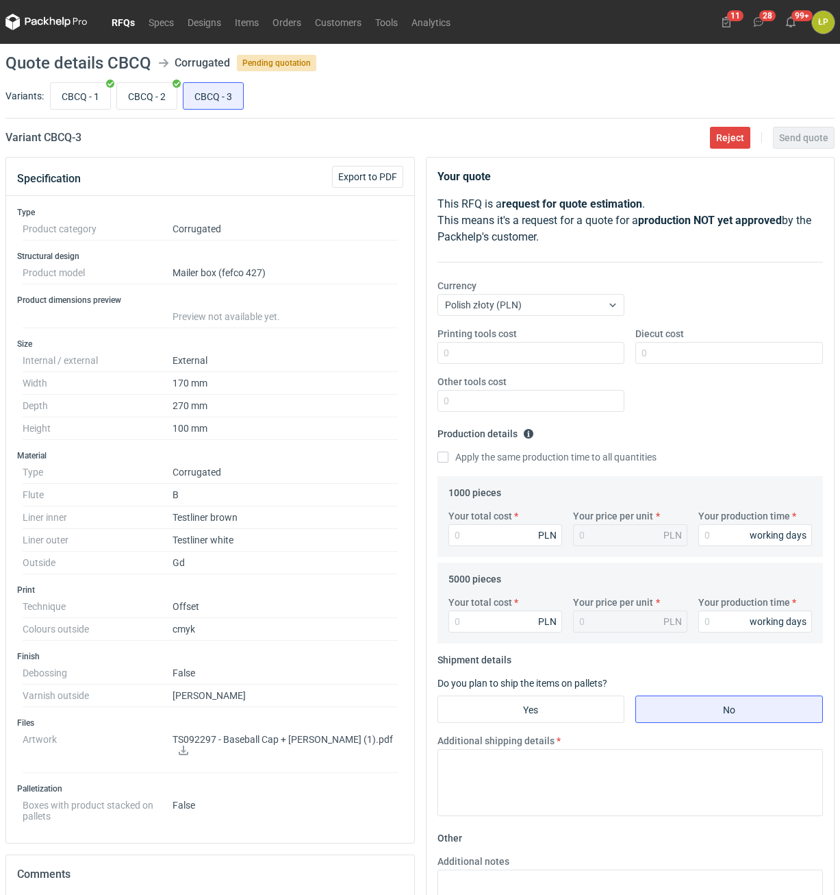
click at [353, 736] on p "TS092297 - Baseball Cap + [PERSON_NAME] (1).pdf" at bounding box center [285, 745] width 225 height 23
click at [188, 745] on icon at bounding box center [184, 750] width 10 height 10
click at [153, 104] on input "CBCQ - 2" at bounding box center [147, 96] width 60 height 26
radio input "true"
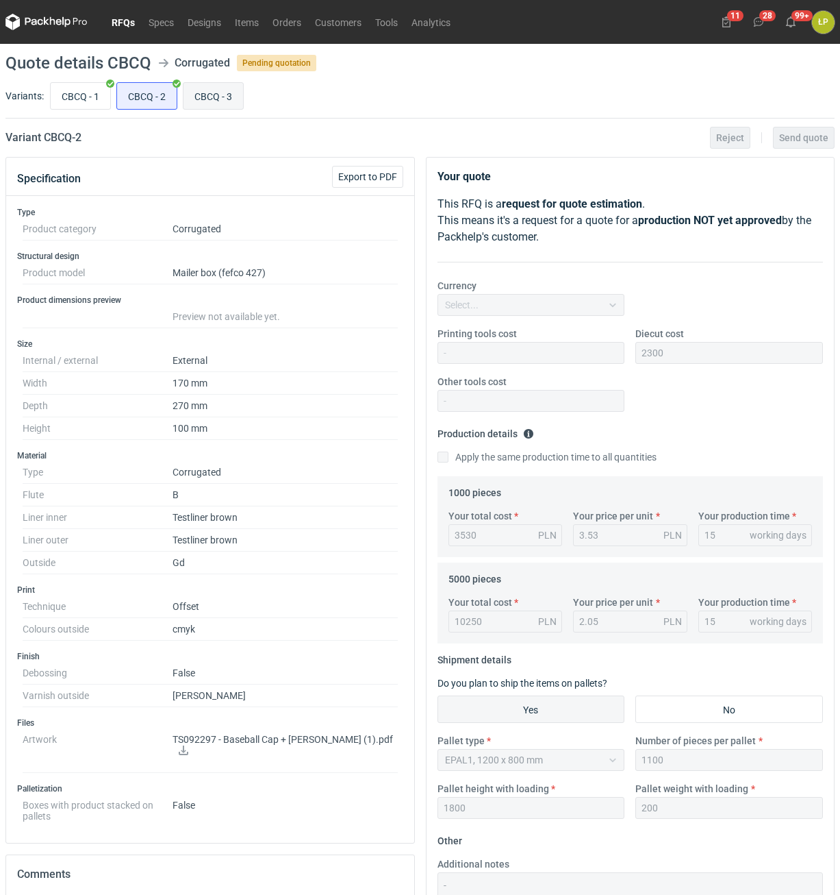
click at [195, 96] on input "CBCQ - 3" at bounding box center [214, 96] width 60 height 26
radio input "true"
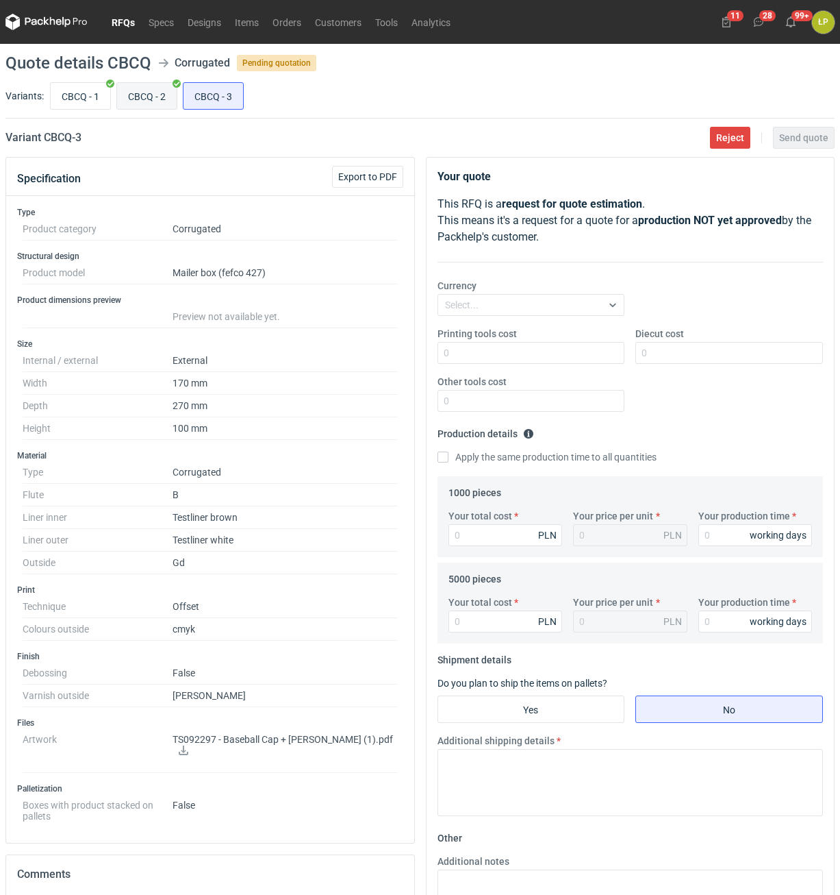
click at [149, 93] on input "CBCQ - 2" at bounding box center [147, 96] width 60 height 26
radio input "true"
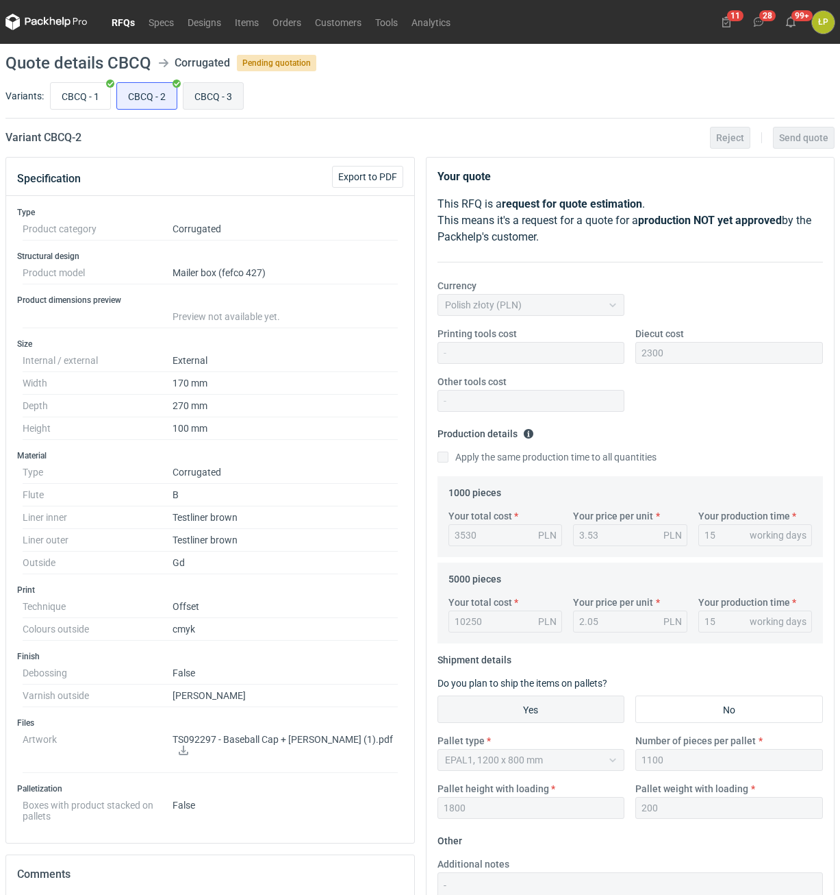
click at [214, 92] on input "CBCQ - 3" at bounding box center [214, 96] width 60 height 26
radio input "true"
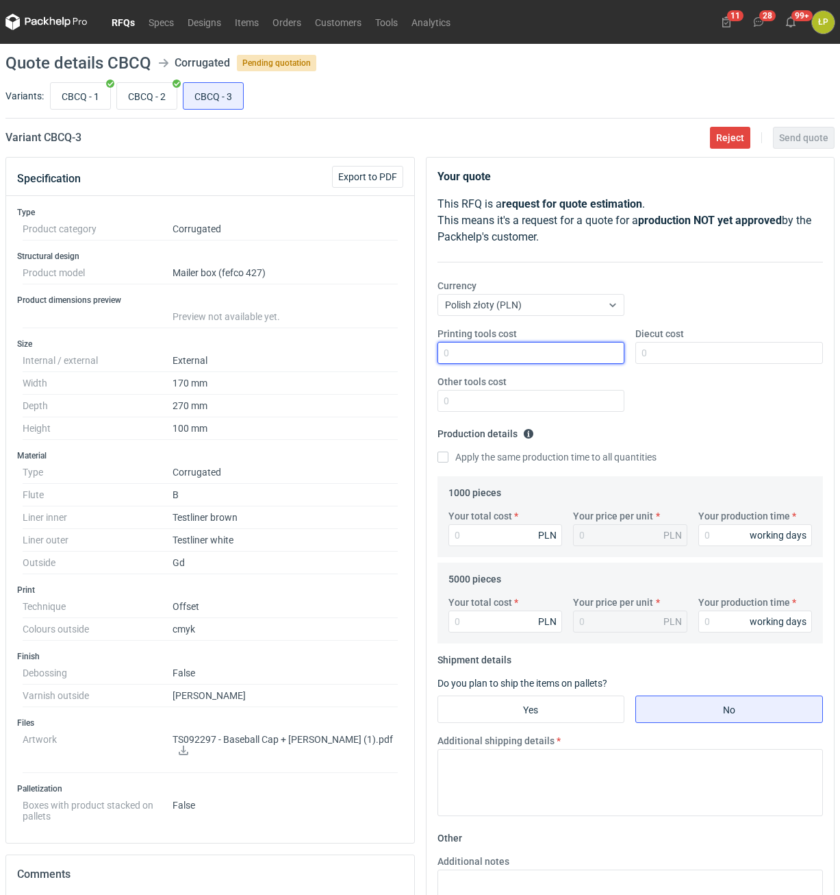
click at [563, 352] on input "Printing tools cost" at bounding box center [532, 353] width 188 height 22
type input "0"
click at [691, 351] on input "Diecut cost" at bounding box center [730, 353] width 188 height 22
click at [675, 353] on input "Diecut cost" at bounding box center [730, 353] width 188 height 22
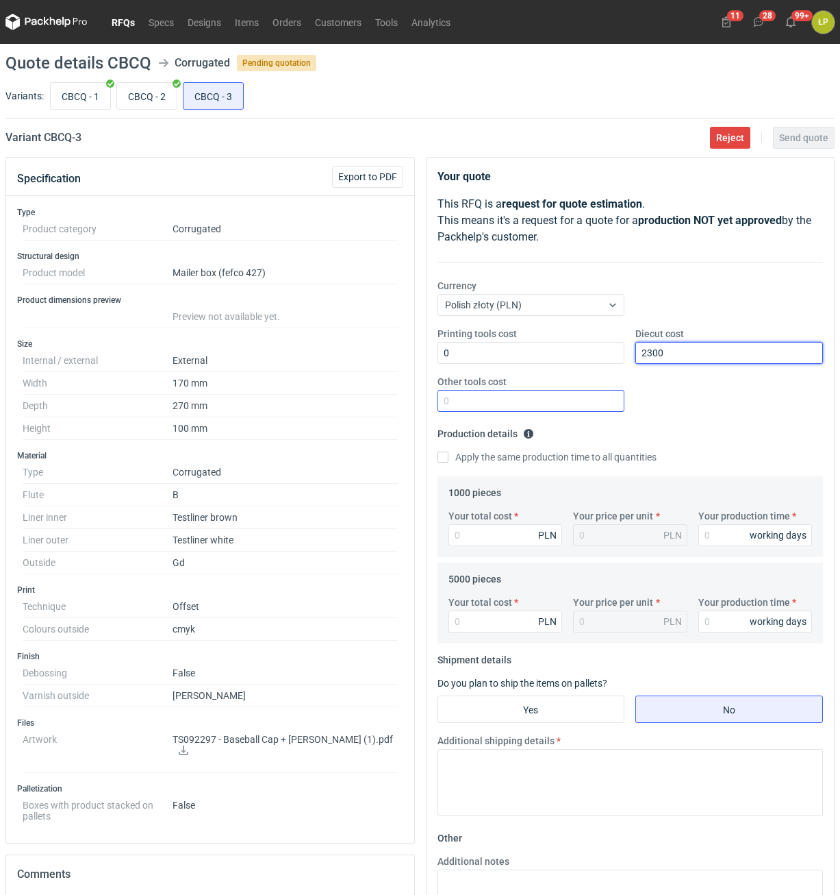
type input "2300"
click at [567, 398] on input "Other tools cost" at bounding box center [532, 401] width 188 height 22
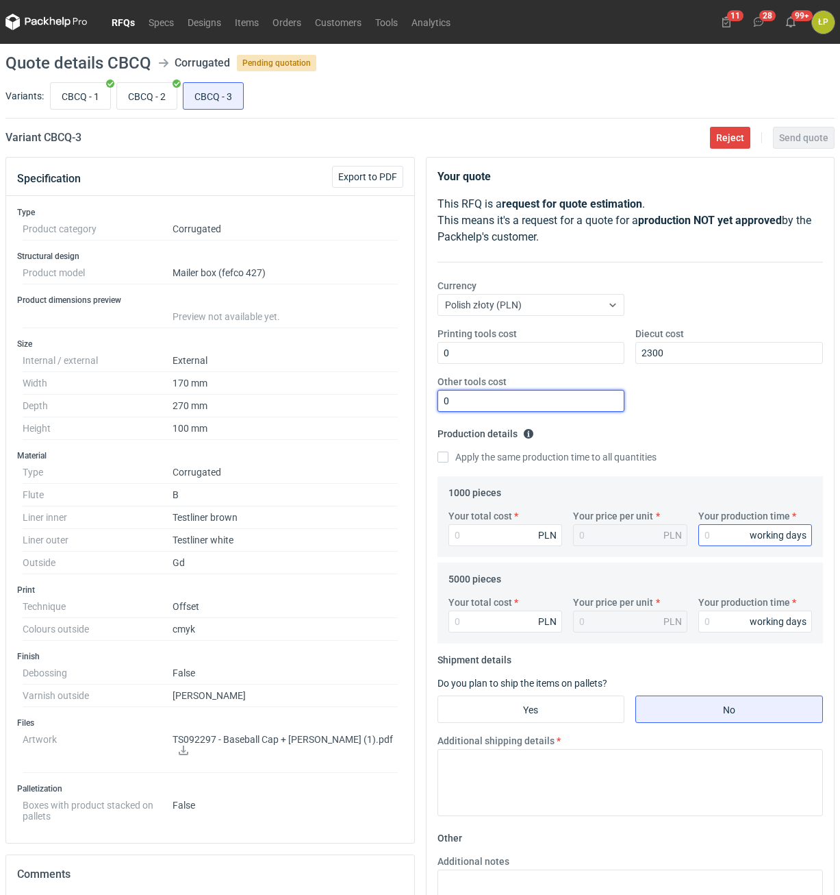
type input "0"
drag, startPoint x: 712, startPoint y: 528, endPoint x: 718, endPoint y: 538, distance: 12.0
click at [713, 535] on input "Your production time" at bounding box center [756, 535] width 114 height 22
click at [718, 538] on input "Your production time" at bounding box center [756, 535] width 114 height 22
type input "15"
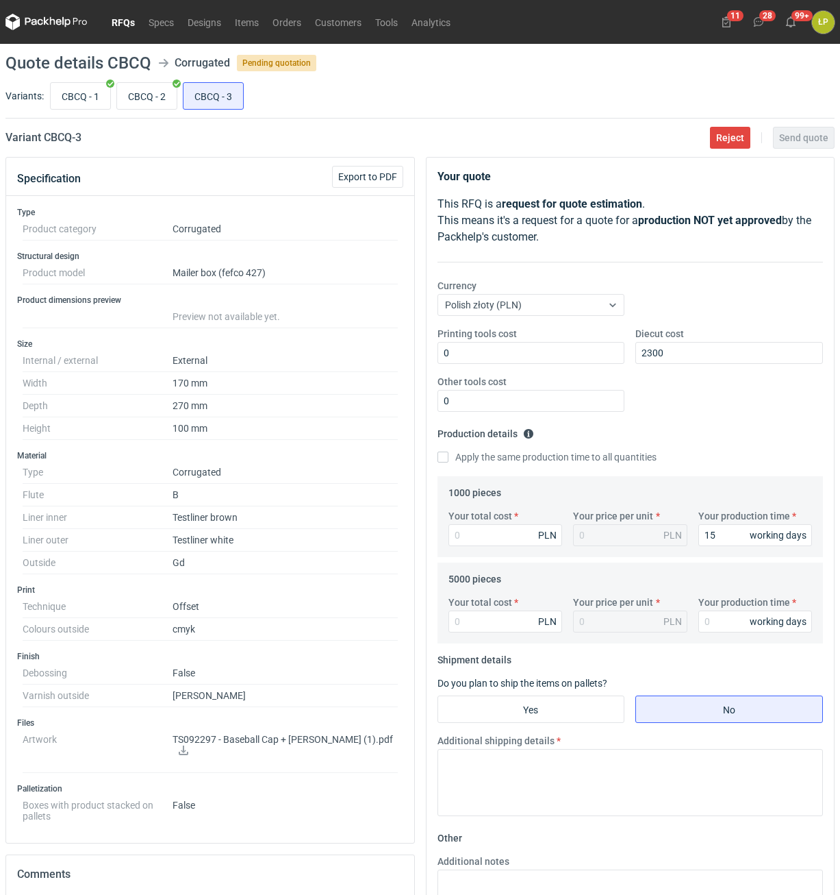
click at [485, 456] on label "Apply the same production time to all quantities" at bounding box center [547, 457] width 219 height 14
click at [449, 456] on input "Apply the same production time to all quantities" at bounding box center [443, 456] width 11 height 11
checkbox input "true"
type input "15"
click at [494, 534] on input "Your total cost" at bounding box center [506, 535] width 114 height 22
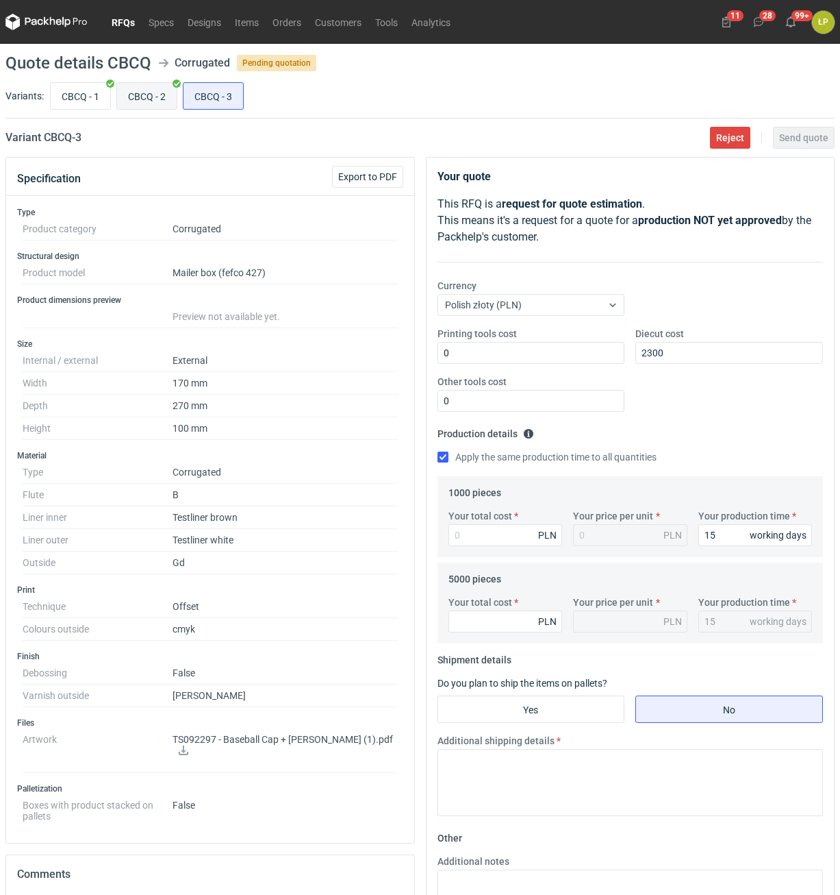
drag, startPoint x: 131, startPoint y: 95, endPoint x: 171, endPoint y: 99, distance: 40.6
click at [132, 95] on input "CBCQ - 2" at bounding box center [147, 96] width 60 height 26
radio input "true"
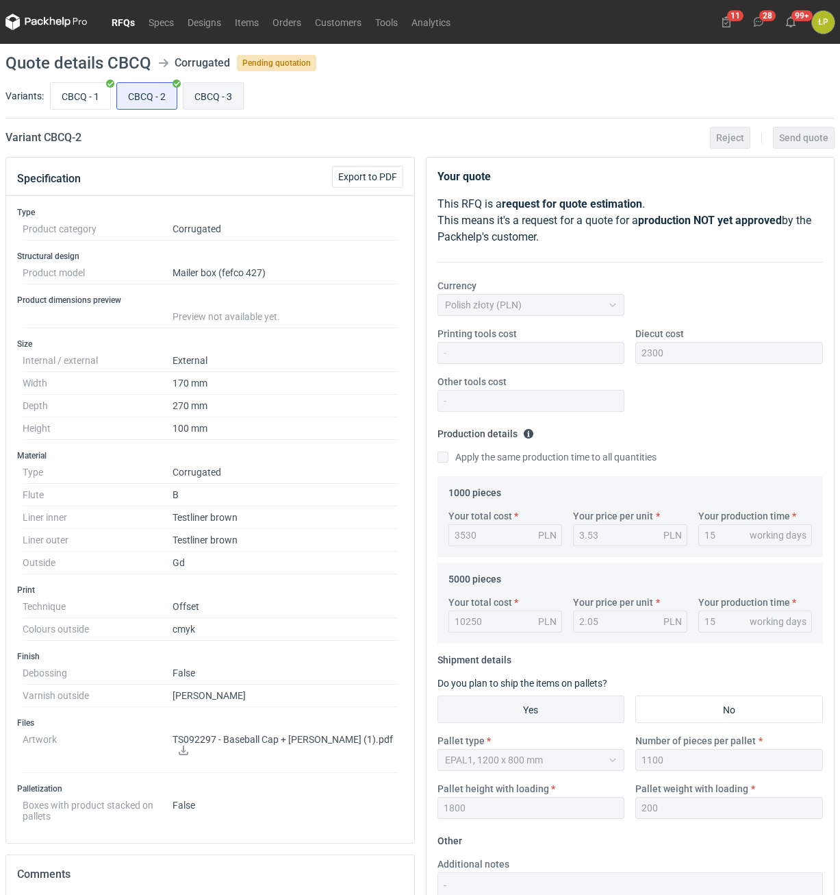
click at [197, 93] on input "CBCQ - 3" at bounding box center [214, 96] width 60 height 26
radio input "true"
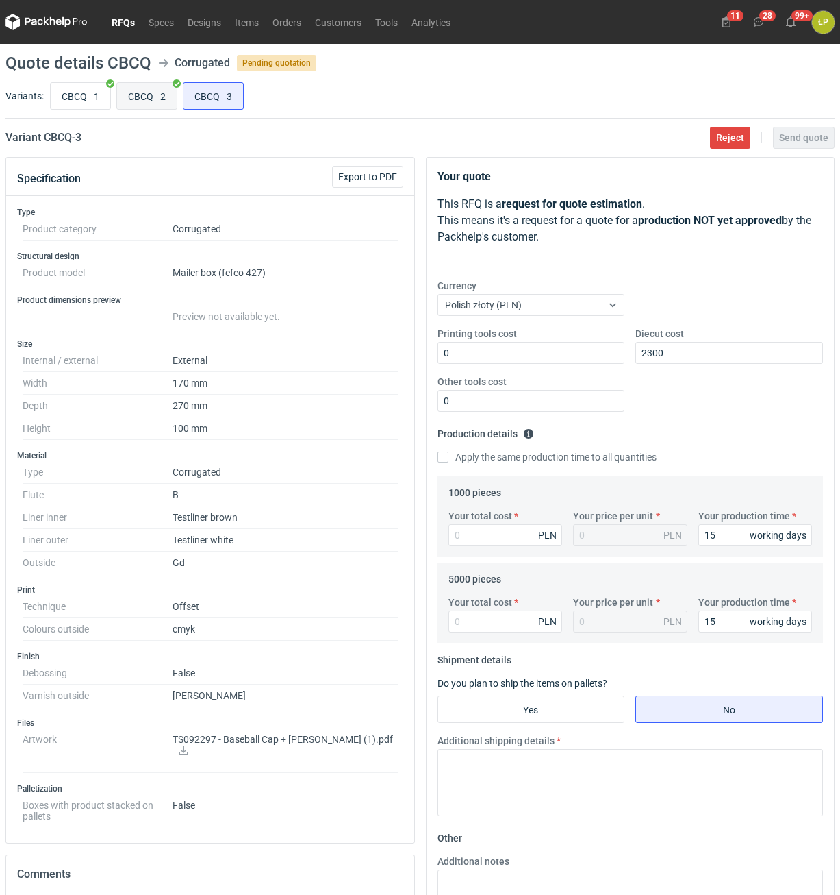
click at [151, 99] on input "CBCQ - 2" at bounding box center [147, 96] width 60 height 26
radio input "true"
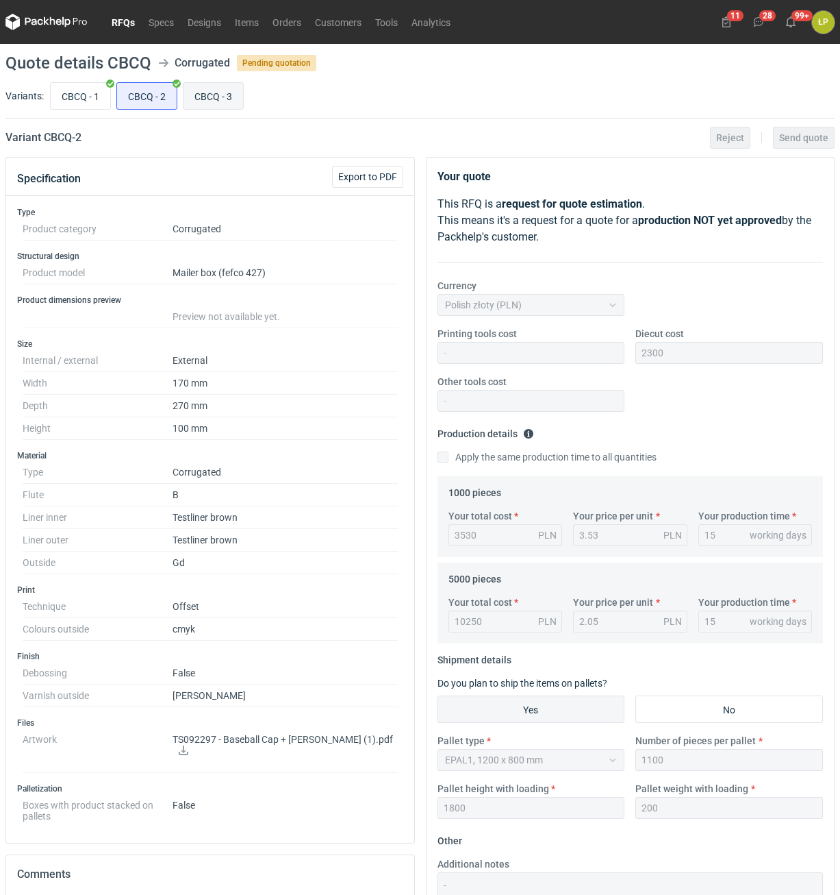
click at [211, 103] on input "CBCQ - 3" at bounding box center [214, 96] width 60 height 26
radio input "true"
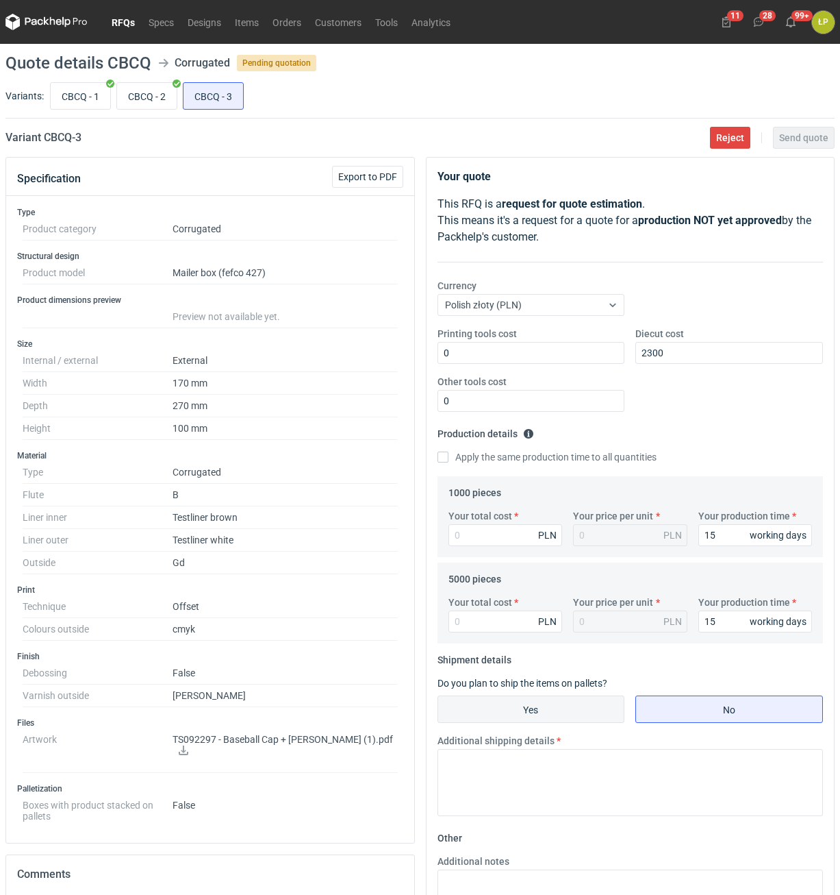
click at [564, 700] on input "Yes" at bounding box center [531, 709] width 186 height 26
radio input "true"
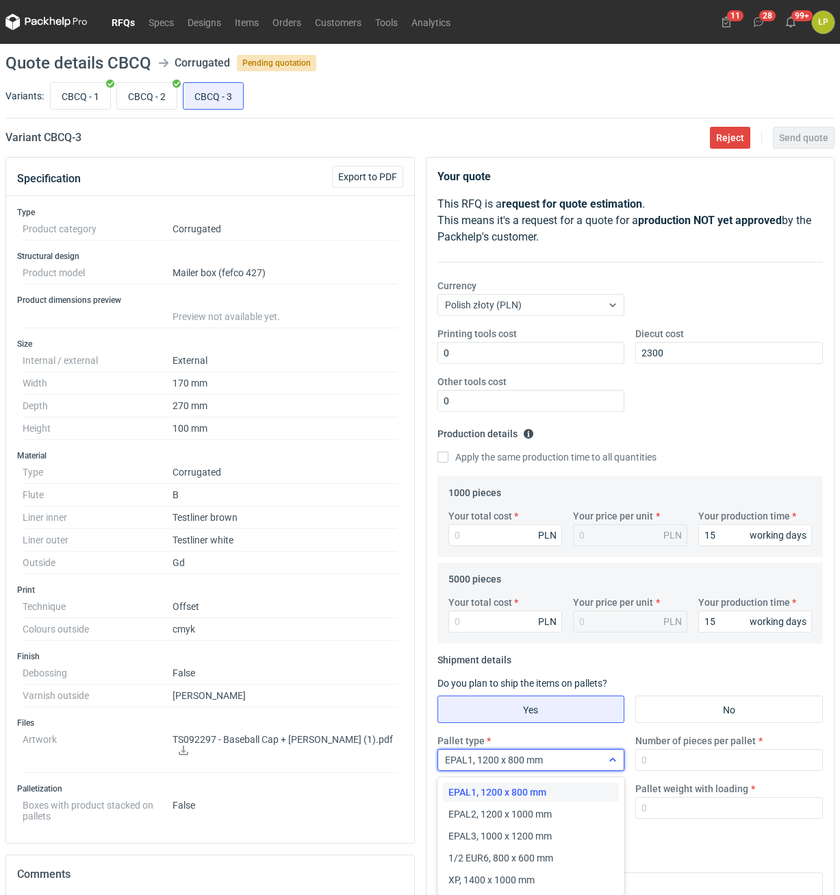
click at [566, 762] on div "EPAL1, 1200 x 800 mm" at bounding box center [520, 759] width 164 height 19
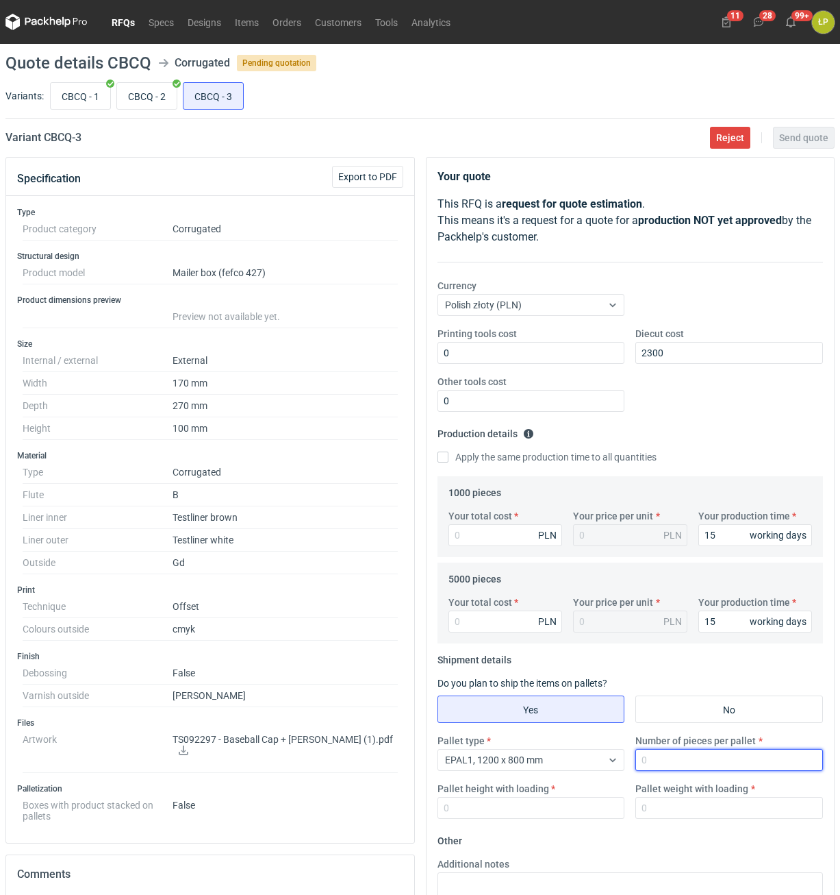
click at [652, 760] on input "Number of pieces per pallet" at bounding box center [730, 760] width 188 height 22
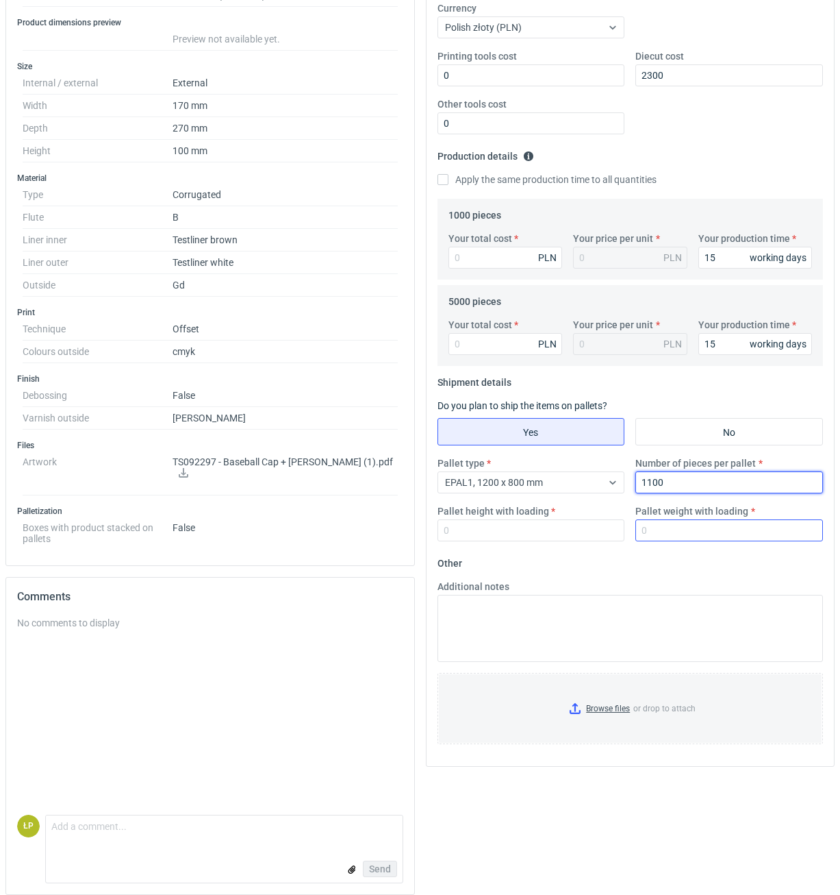
type input "1100"
click at [661, 526] on input "Pallet weight with loading" at bounding box center [730, 530] width 188 height 22
type input "200"
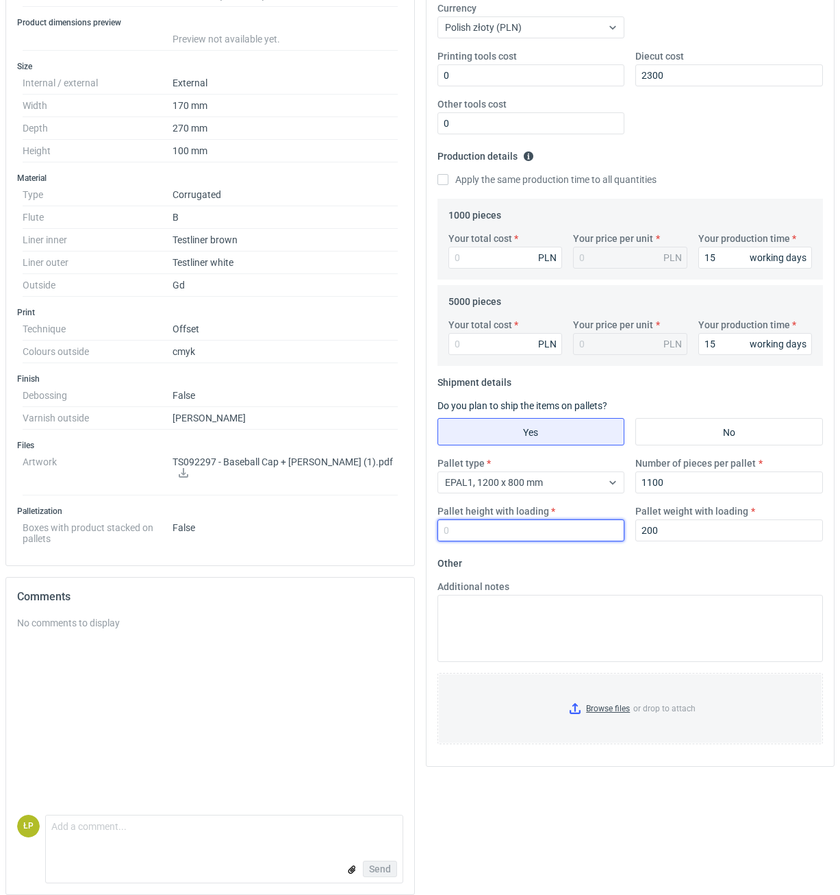
click at [582, 532] on input "Pallet height with loading" at bounding box center [532, 530] width 188 height 22
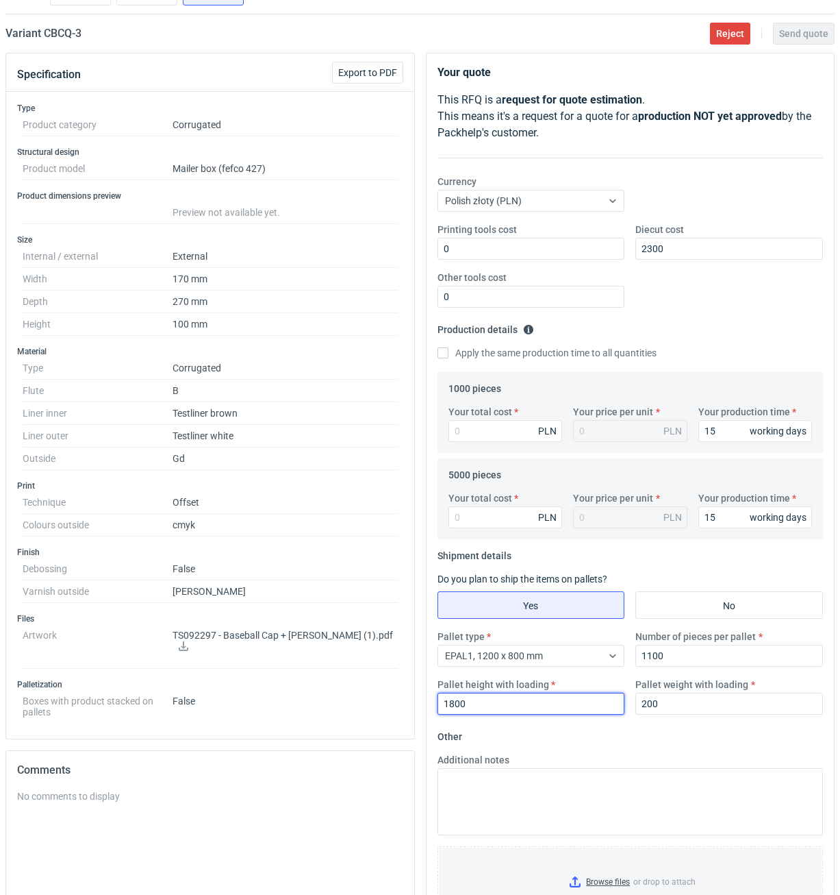
scroll to position [0, 0]
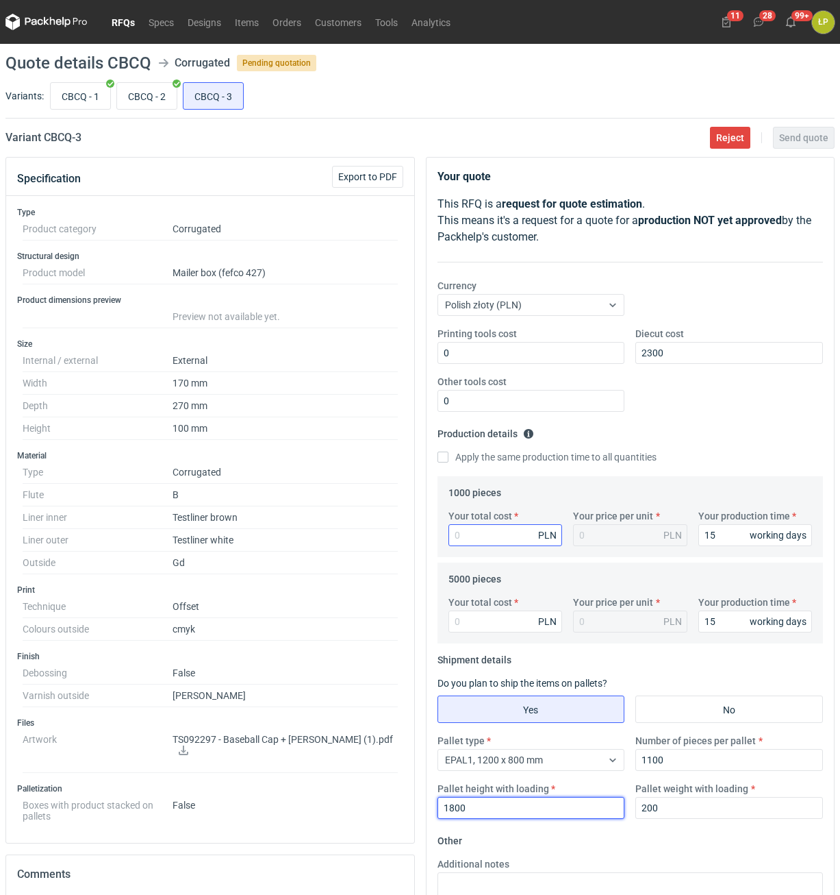
type input "1800"
click at [512, 542] on input "Your total cost" at bounding box center [506, 535] width 114 height 22
type input "365"
type input "0.37"
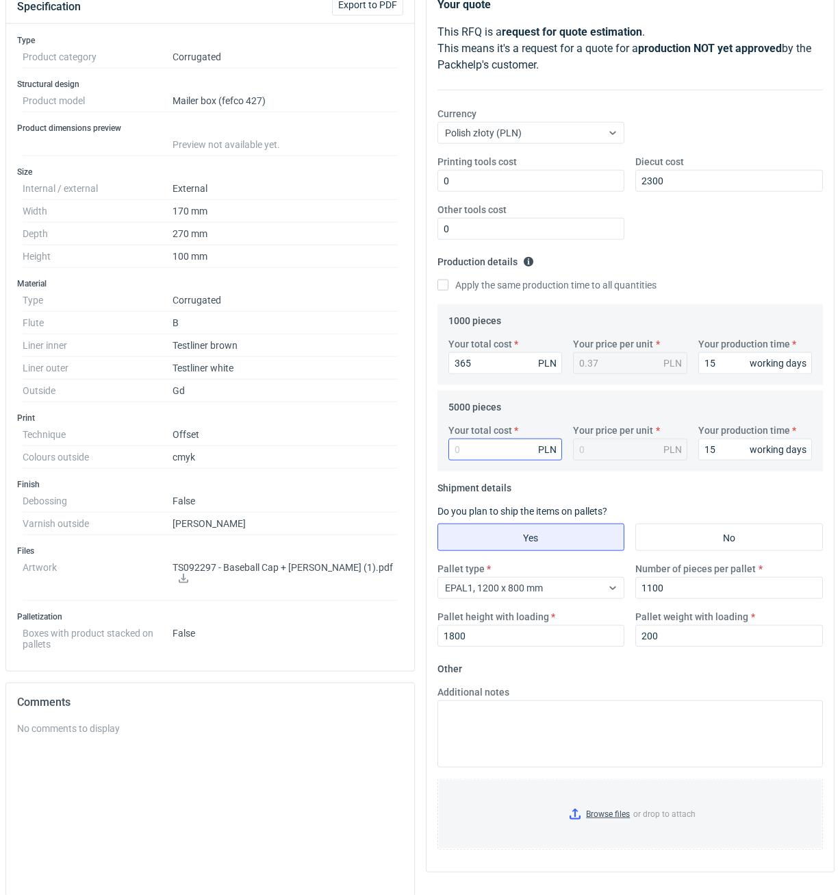
scroll to position [277, 0]
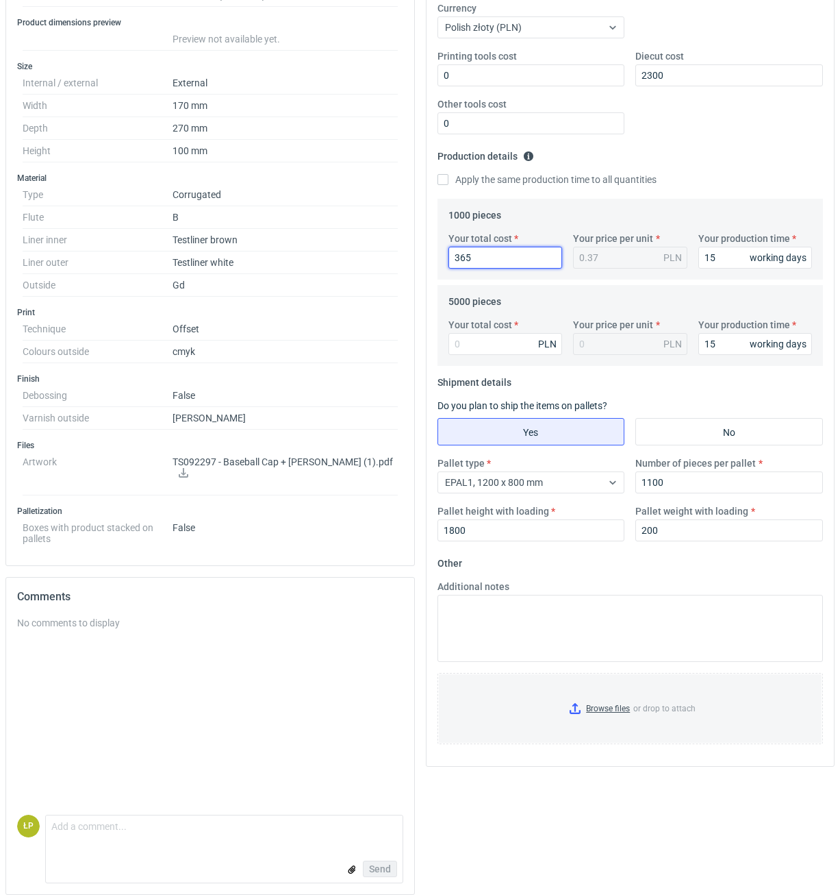
click at [513, 265] on input "365" at bounding box center [506, 258] width 114 height 22
type input "3650"
type input "3.65"
type input "3650"
click at [489, 345] on input "Your total cost" at bounding box center [506, 344] width 114 height 22
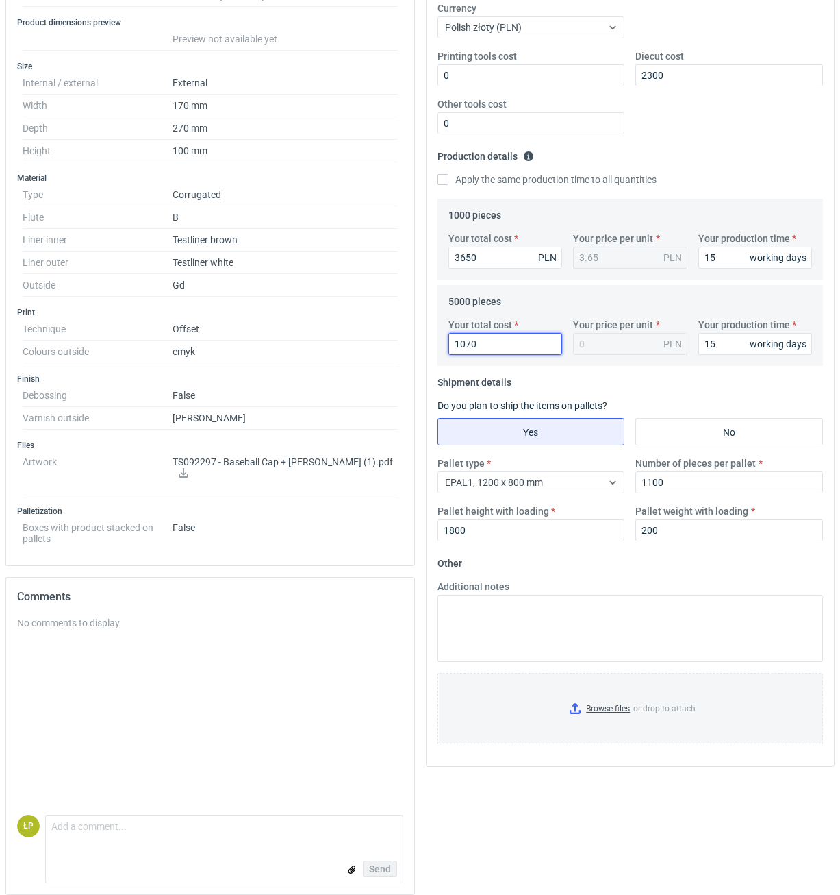
type input "10700"
type input "2.14"
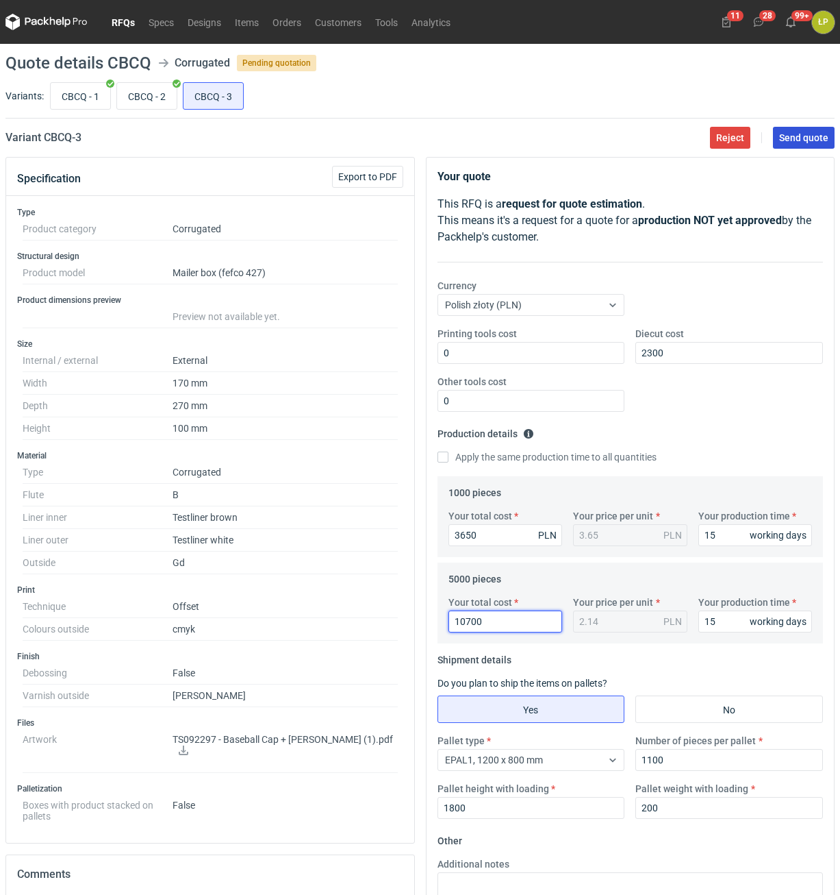
type input "10700"
click at [788, 142] on span "Send quote" at bounding box center [803, 138] width 49 height 10
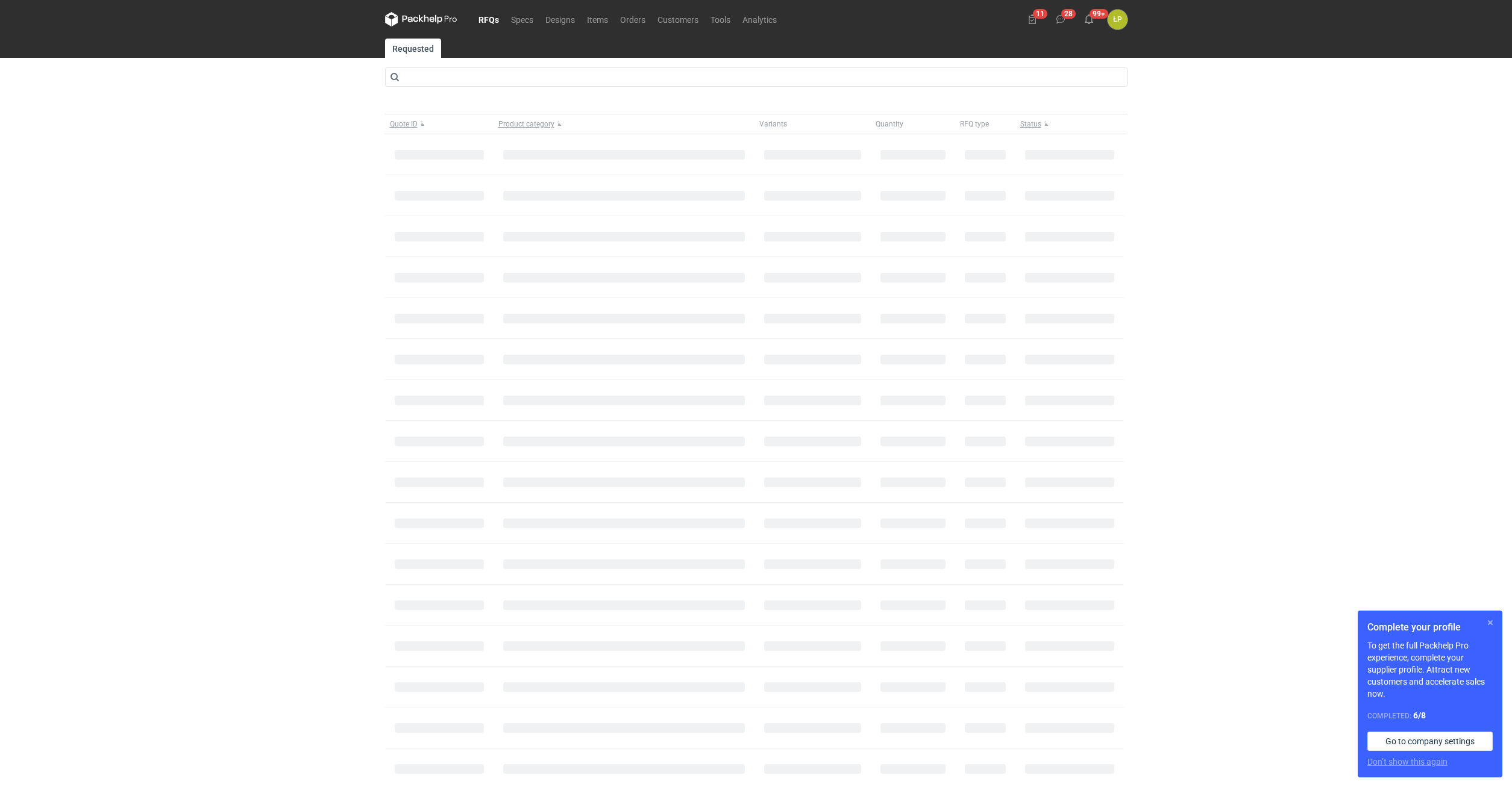
click at [1488, 621] on button "button" at bounding box center [1490, 623] width 14 height 14
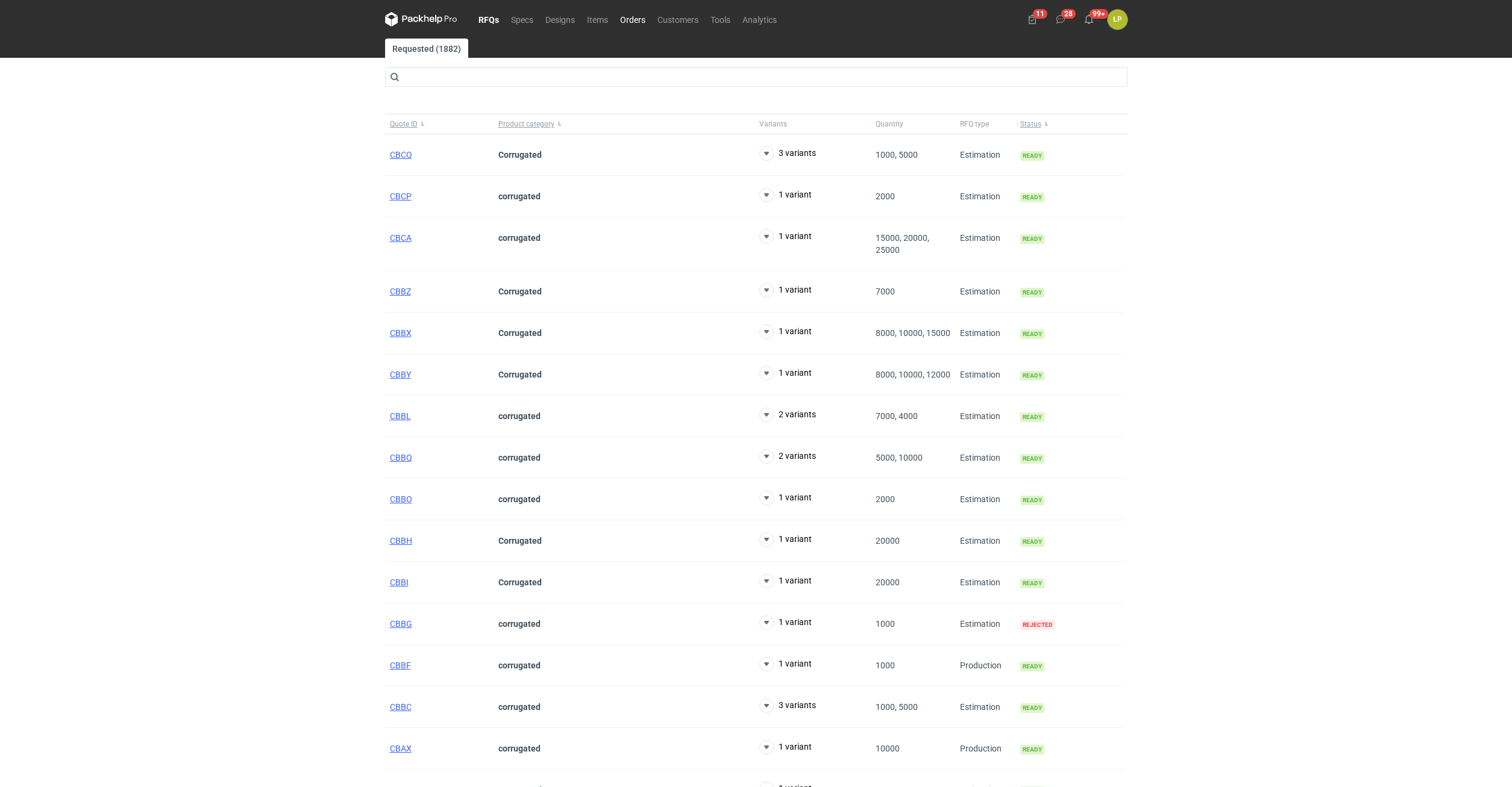
click at [630, 17] on link "Orders" at bounding box center [632, 19] width 37 height 14
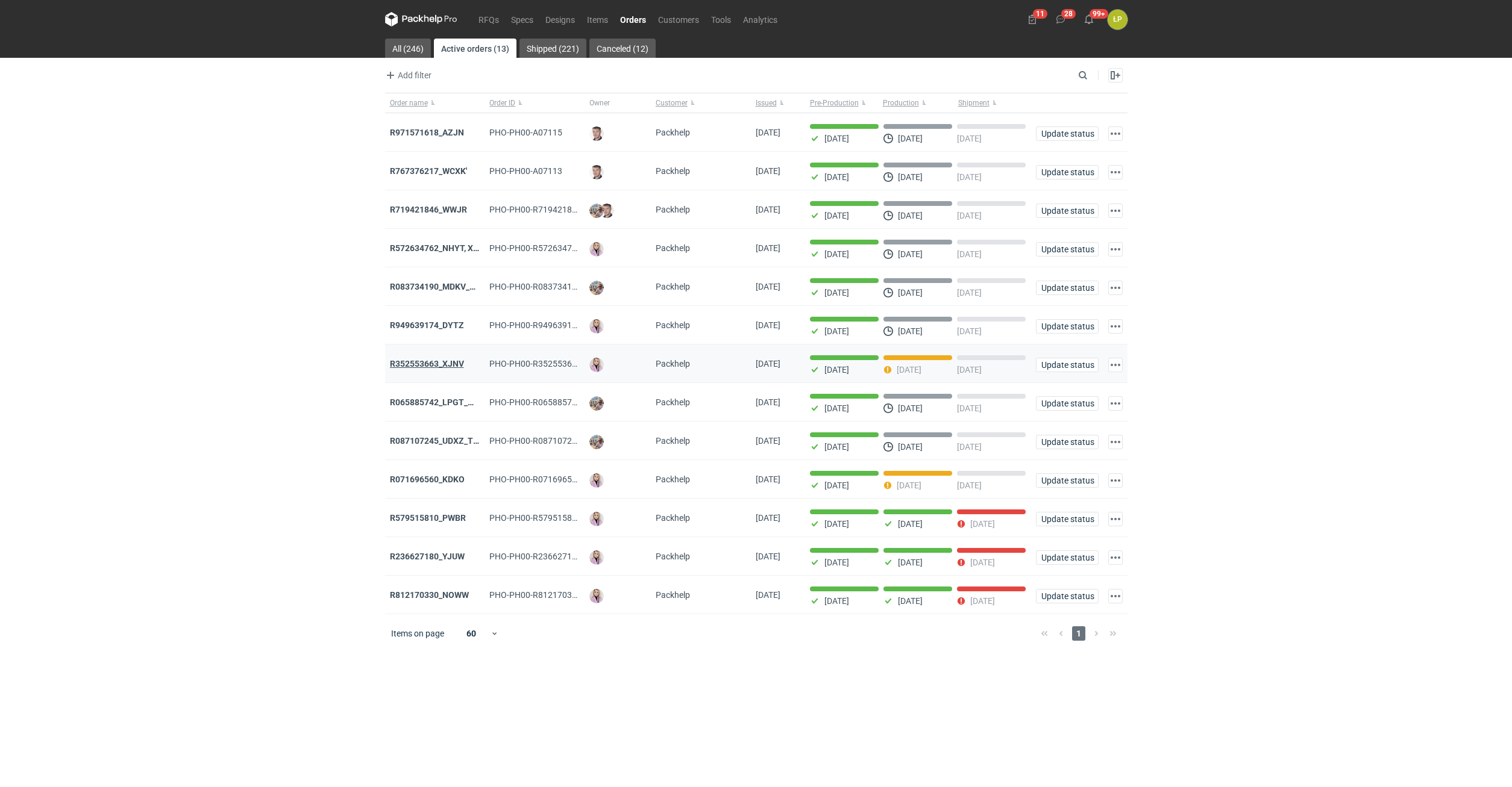
click at [444, 366] on strong "R352553663_XJNV" at bounding box center [427, 363] width 74 height 10
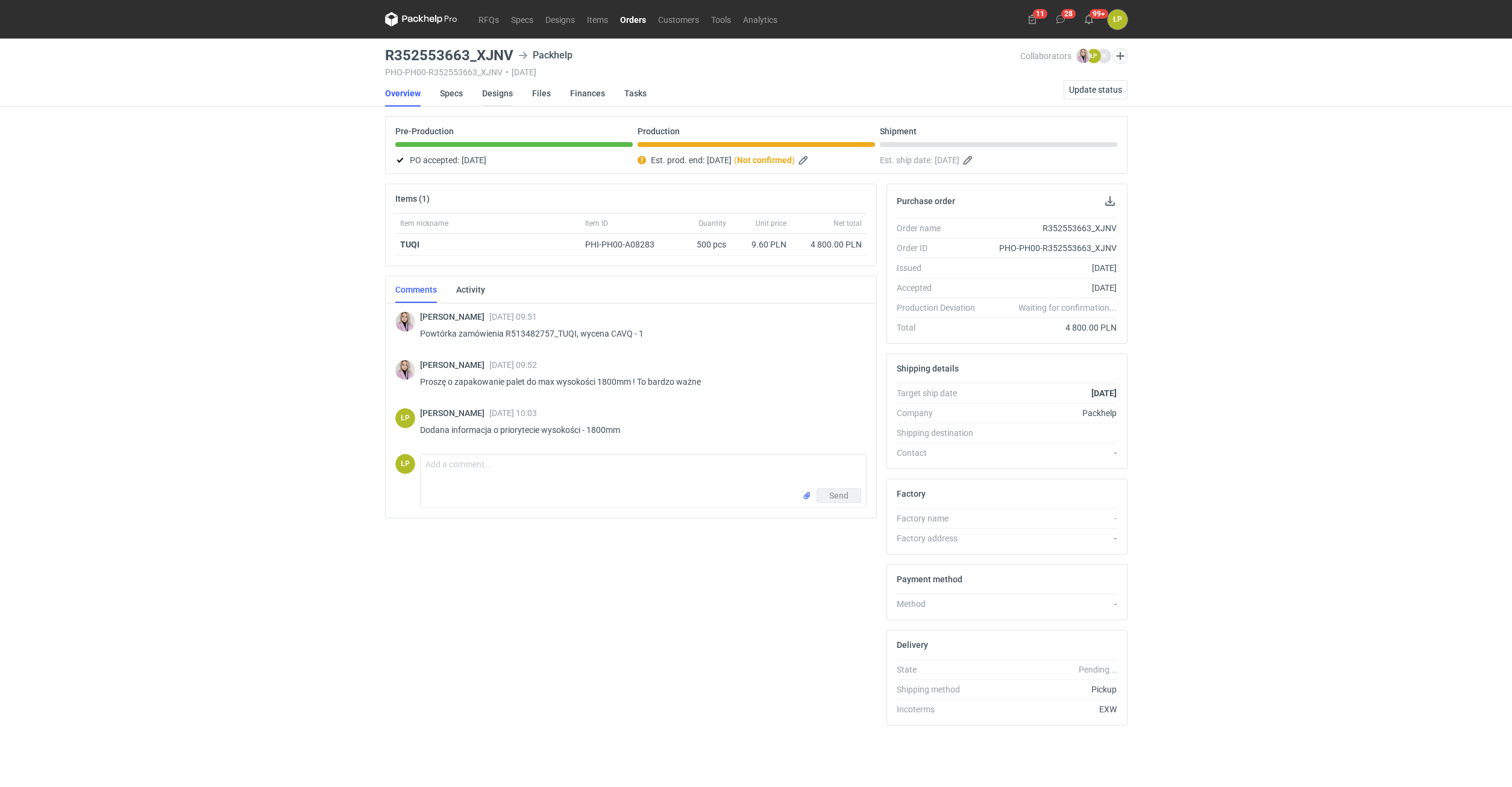
click at [499, 92] on link "Designs" at bounding box center [497, 93] width 31 height 26
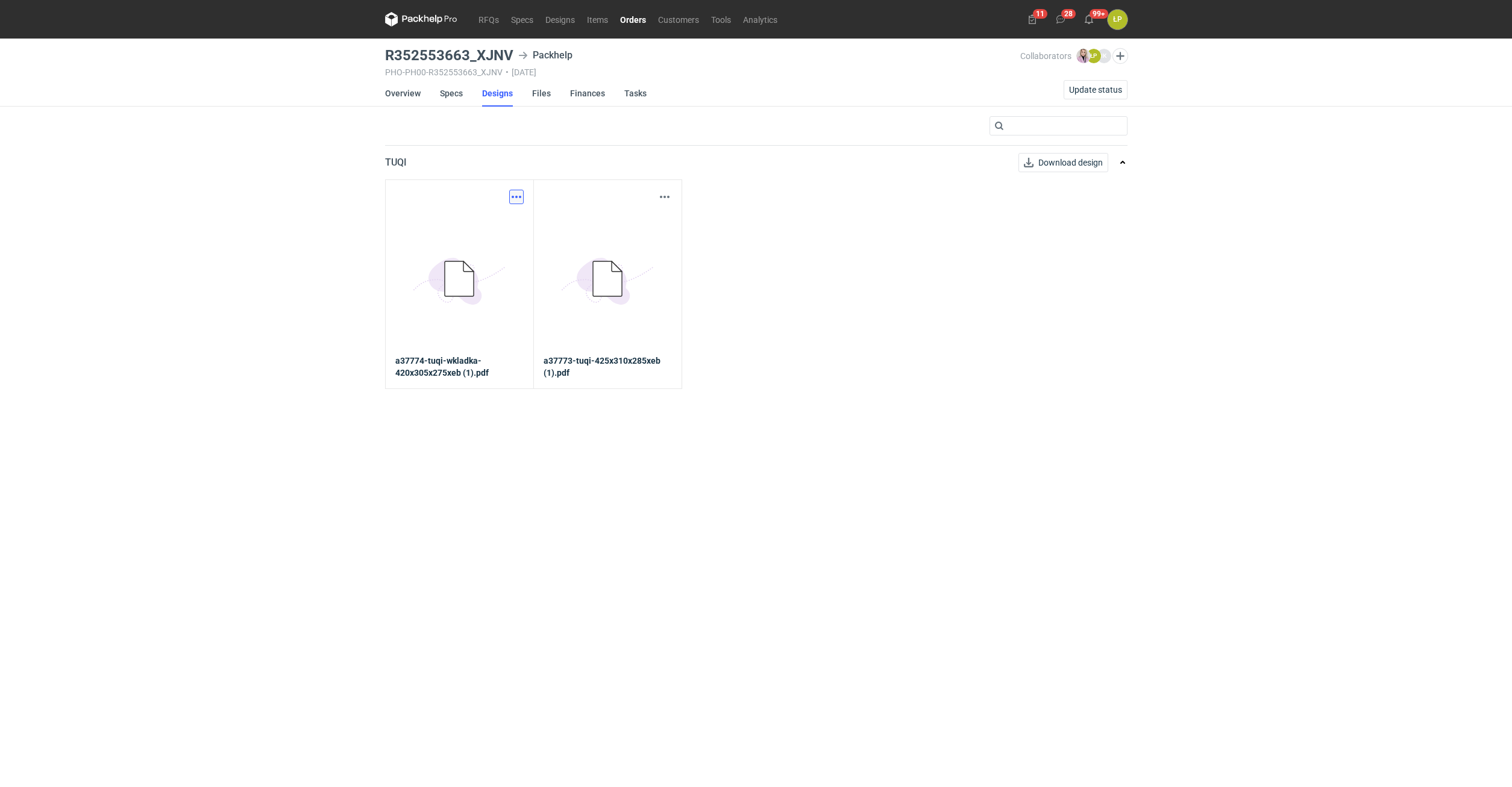
click at [514, 196] on button "button" at bounding box center [516, 197] width 14 height 14
click at [505, 219] on link "Download design part" at bounding box center [464, 223] width 111 height 19
click at [658, 198] on div "Download design part" at bounding box center [608, 197] width 128 height 14
click at [666, 196] on button "button" at bounding box center [664, 197] width 14 height 14
click at [641, 217] on link "Download design part" at bounding box center [611, 223] width 111 height 19
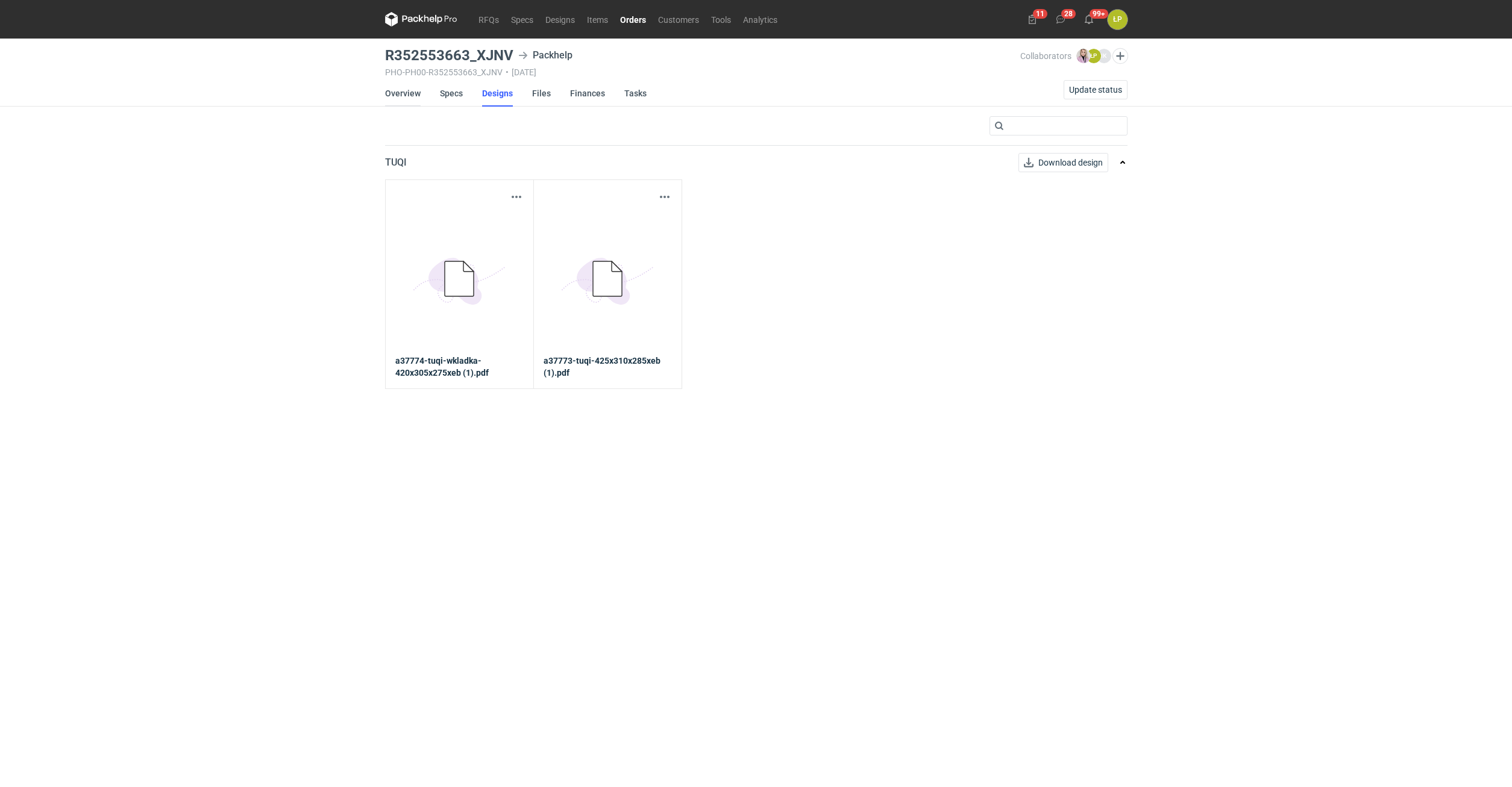
click at [401, 87] on link "Overview" at bounding box center [403, 93] width 35 height 26
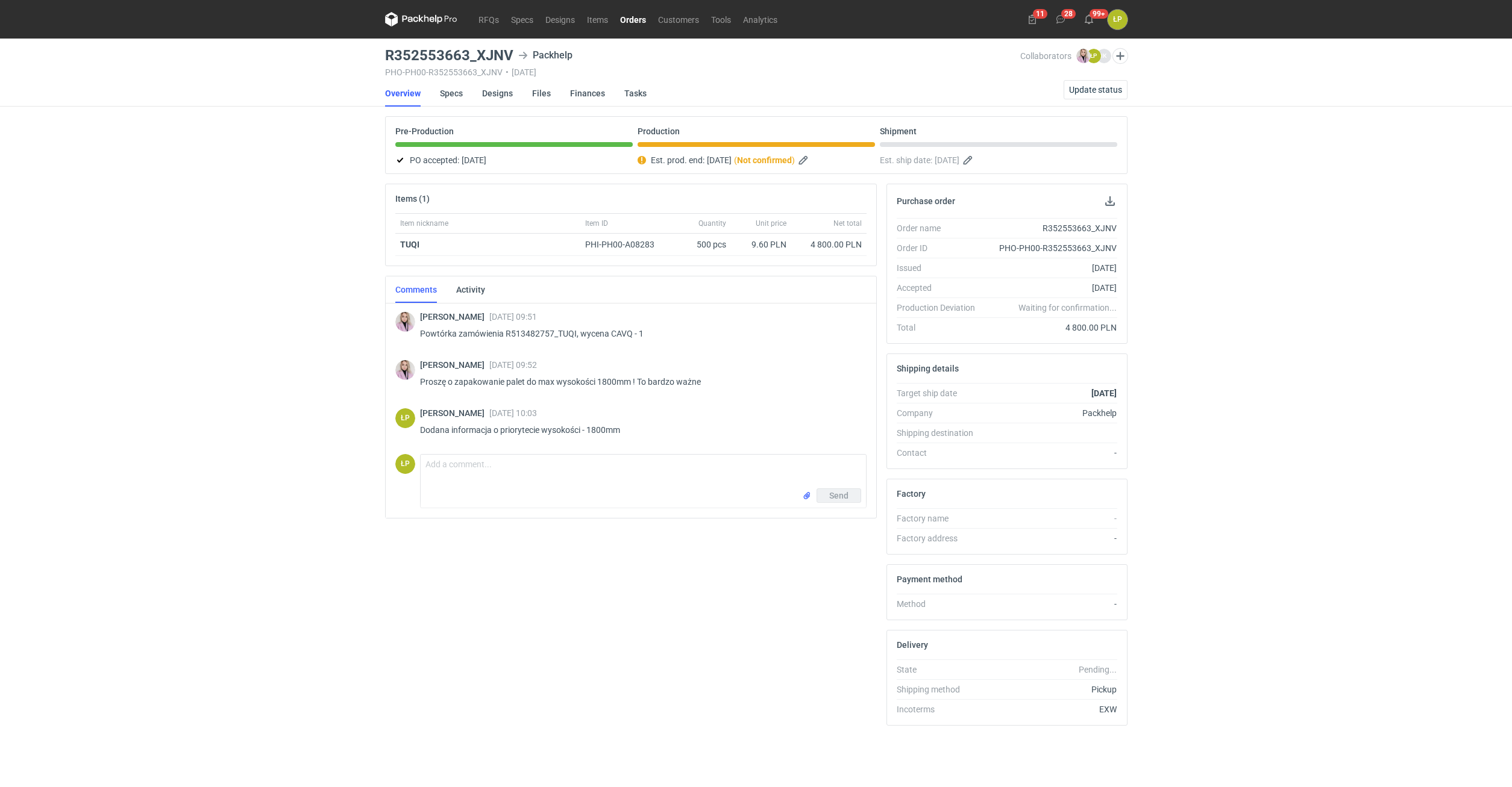
click at [488, 61] on h3 "R352553663_XJNV" at bounding box center [449, 55] width 128 height 14
copy h3 "R352553663_XJNV"
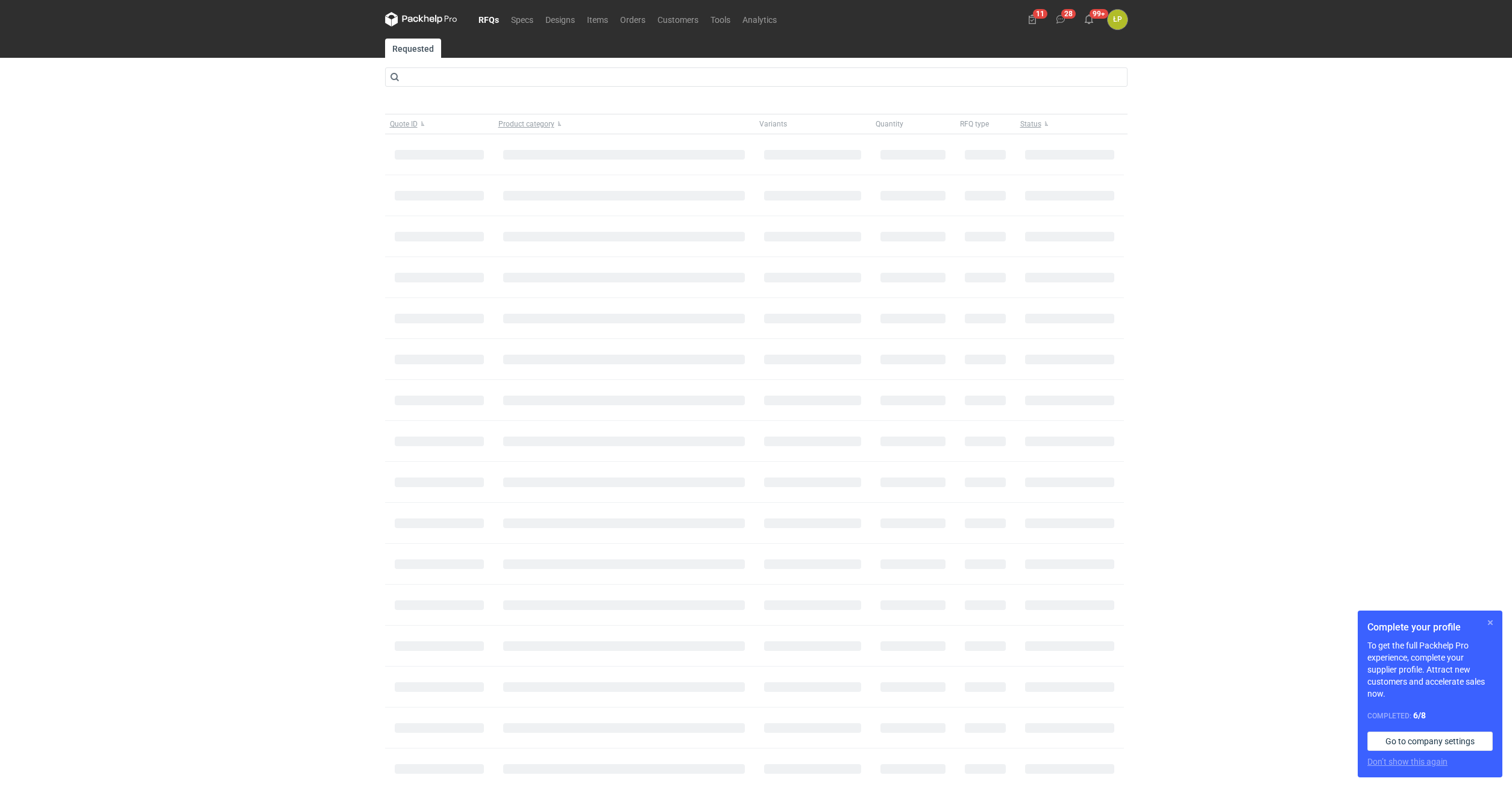
click at [1489, 620] on button "button" at bounding box center [1490, 623] width 14 height 14
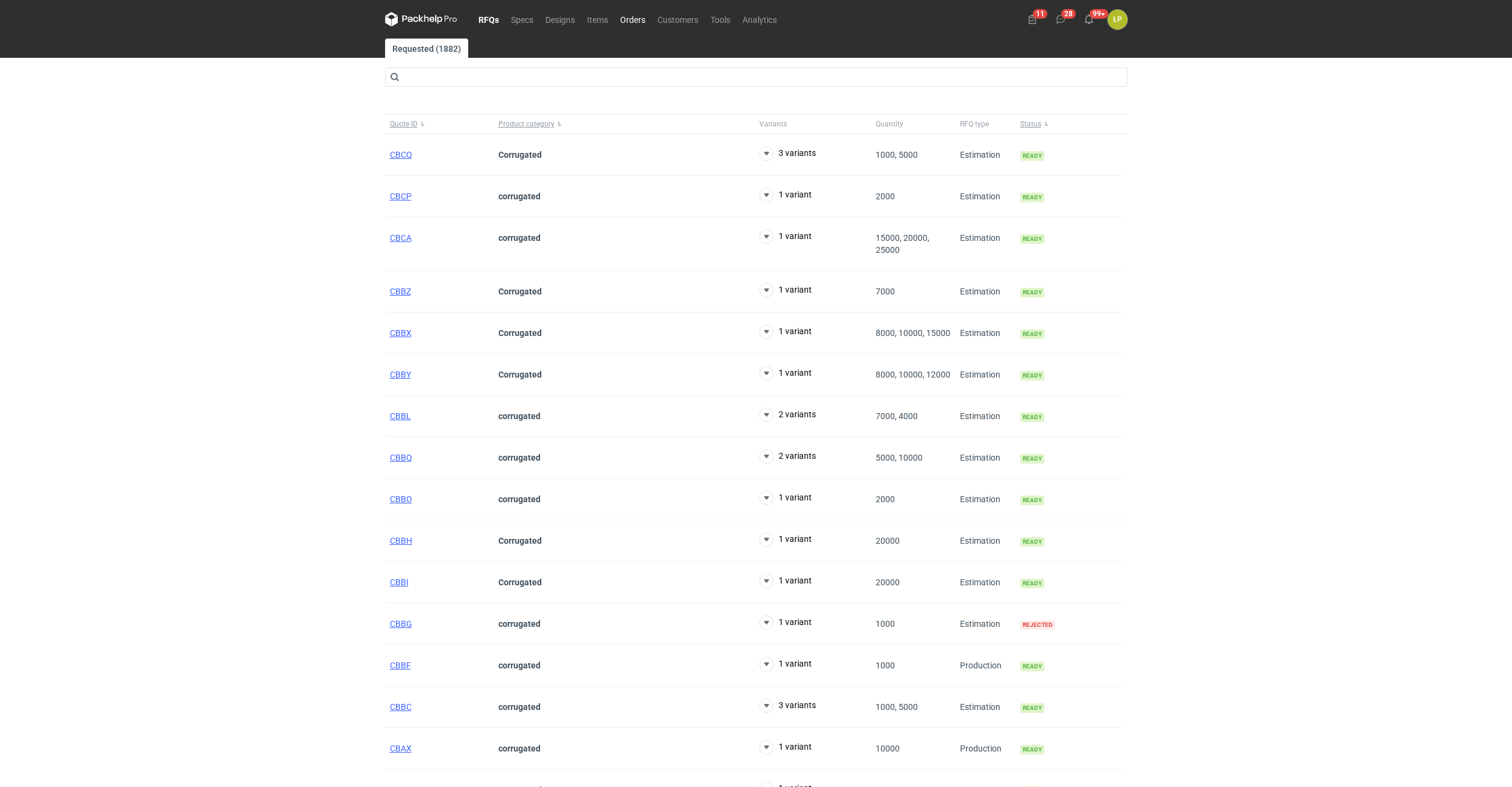
click at [644, 20] on link "Orders" at bounding box center [632, 19] width 37 height 14
